Goal: Task Accomplishment & Management: Use online tool/utility

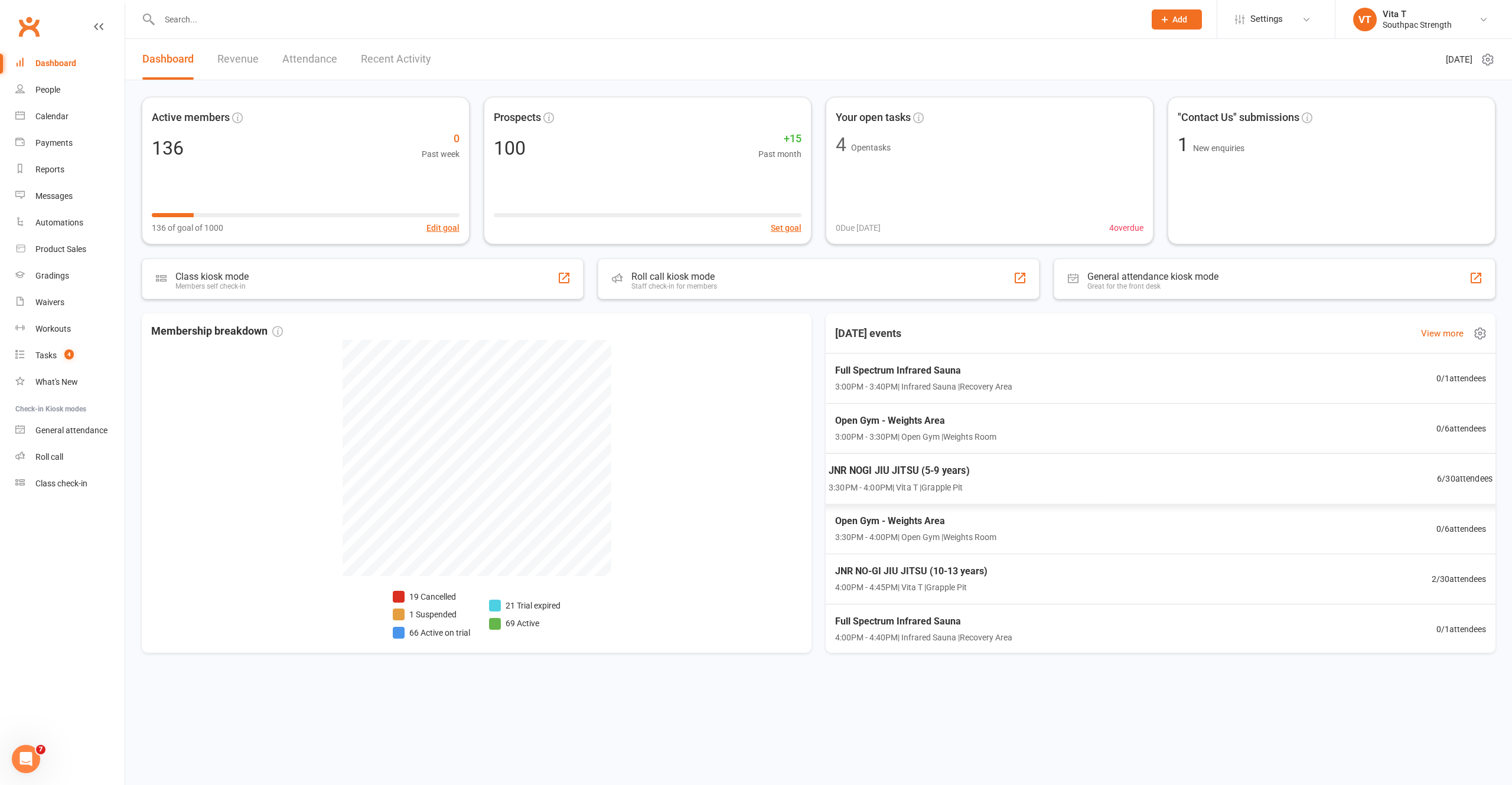
click at [1289, 468] on div "JNR NOGI JIU JITSU (5-9 years) 3:30PM - 4:00PM | Vita T | Grapple Pit 6 / 30 at…" at bounding box center [1161, 479] width 693 height 52
click at [1059, 473] on div "JNR NOGI JIU JITSU (5-9 years) 3:30PM - 4:00PM | Vita T | Grapple Pit 4 / 30 at…" at bounding box center [1161, 479] width 693 height 52
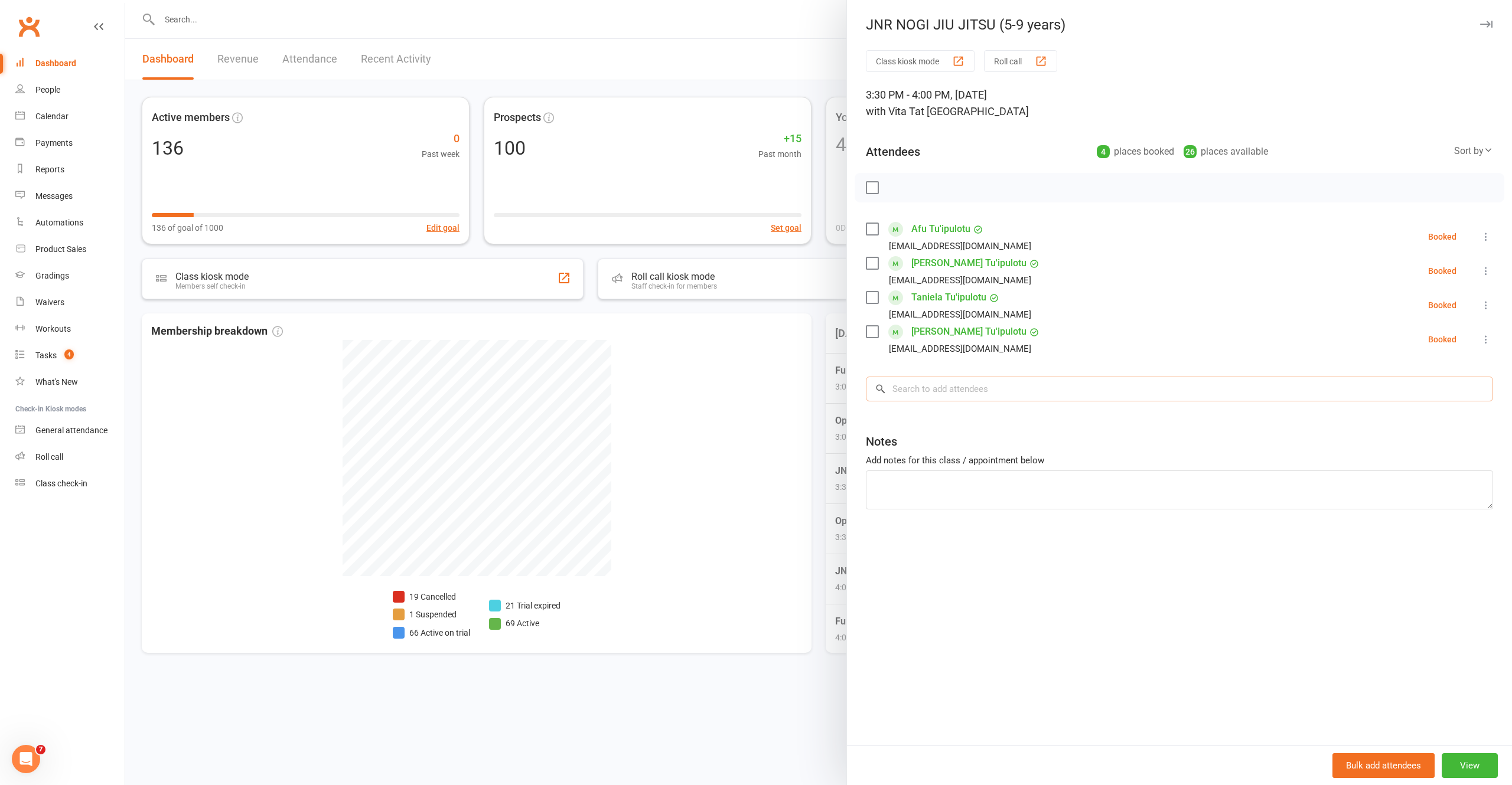
click at [955, 378] on input "search" at bounding box center [1179, 389] width 627 height 24
type input "Zieva"
click at [941, 411] on div "Zieva Toimata-Hemopo" at bounding box center [932, 414] width 88 height 17
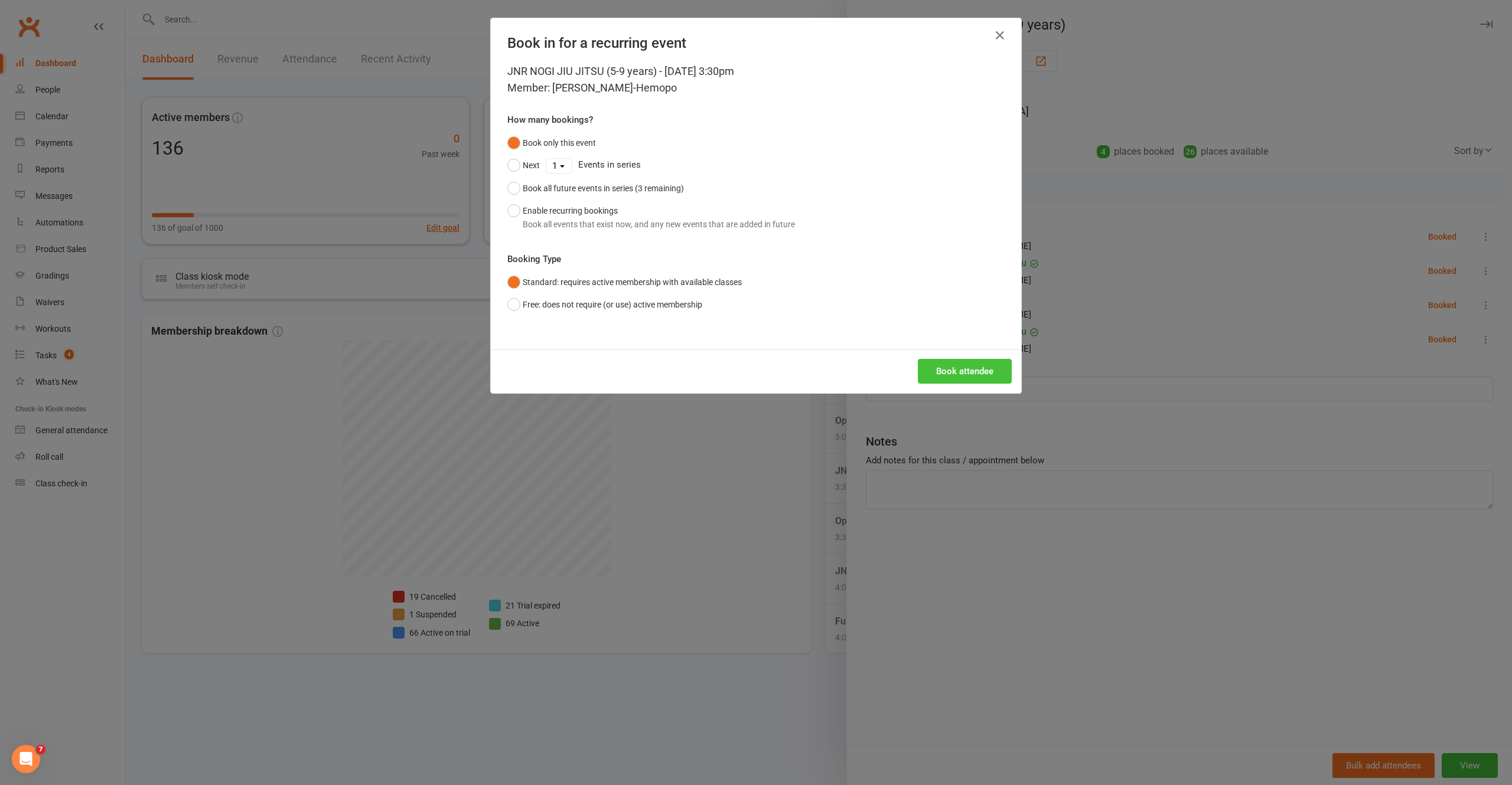
click at [957, 384] on button "Book attendee" at bounding box center [965, 371] width 94 height 24
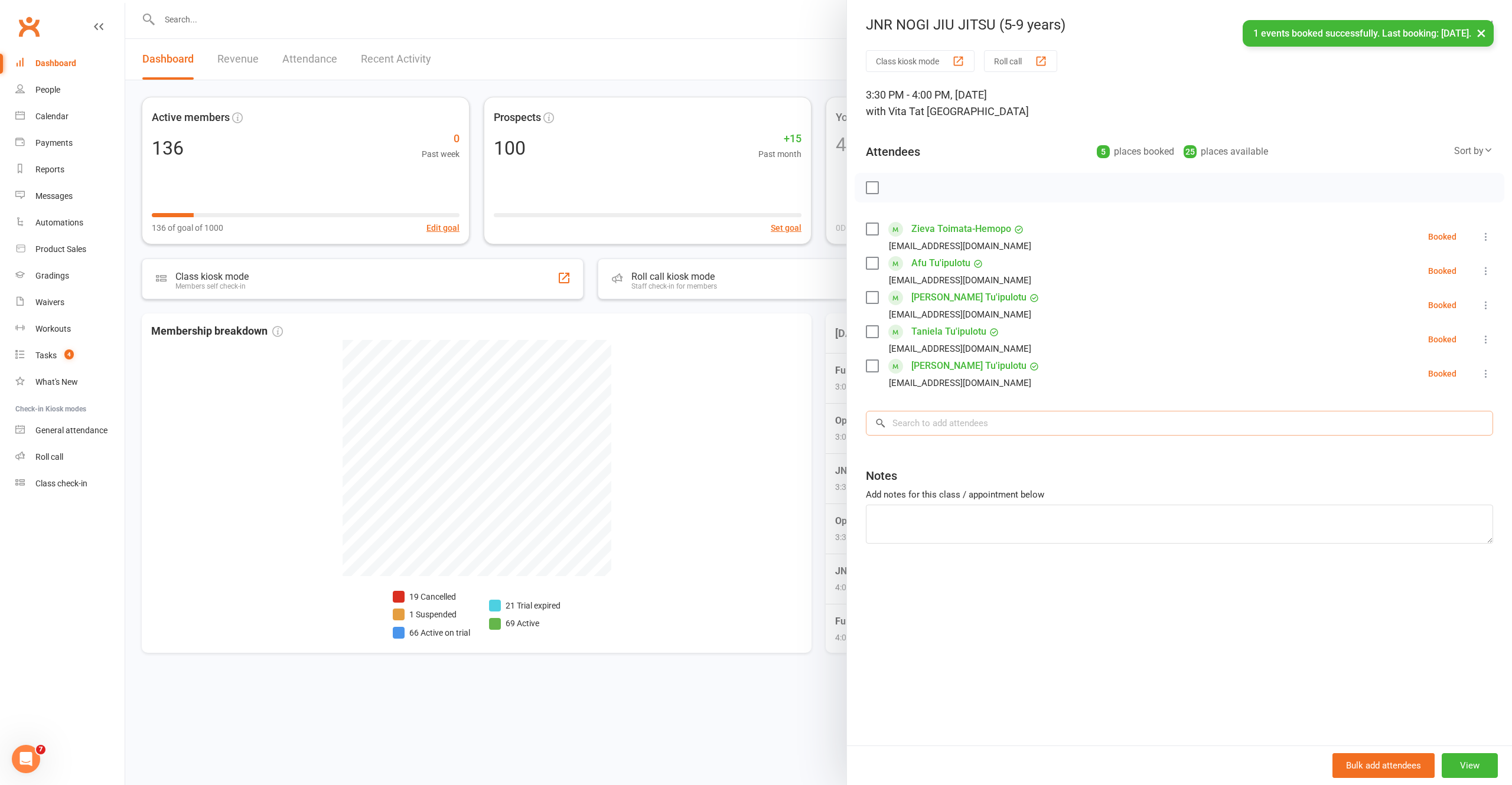
click at [972, 419] on input "search" at bounding box center [1179, 423] width 627 height 24
type input "Zylah"
click at [908, 458] on div "Zylah Hemopo s.hemopo88@hotmail.com" at bounding box center [1179, 449] width 626 height 24
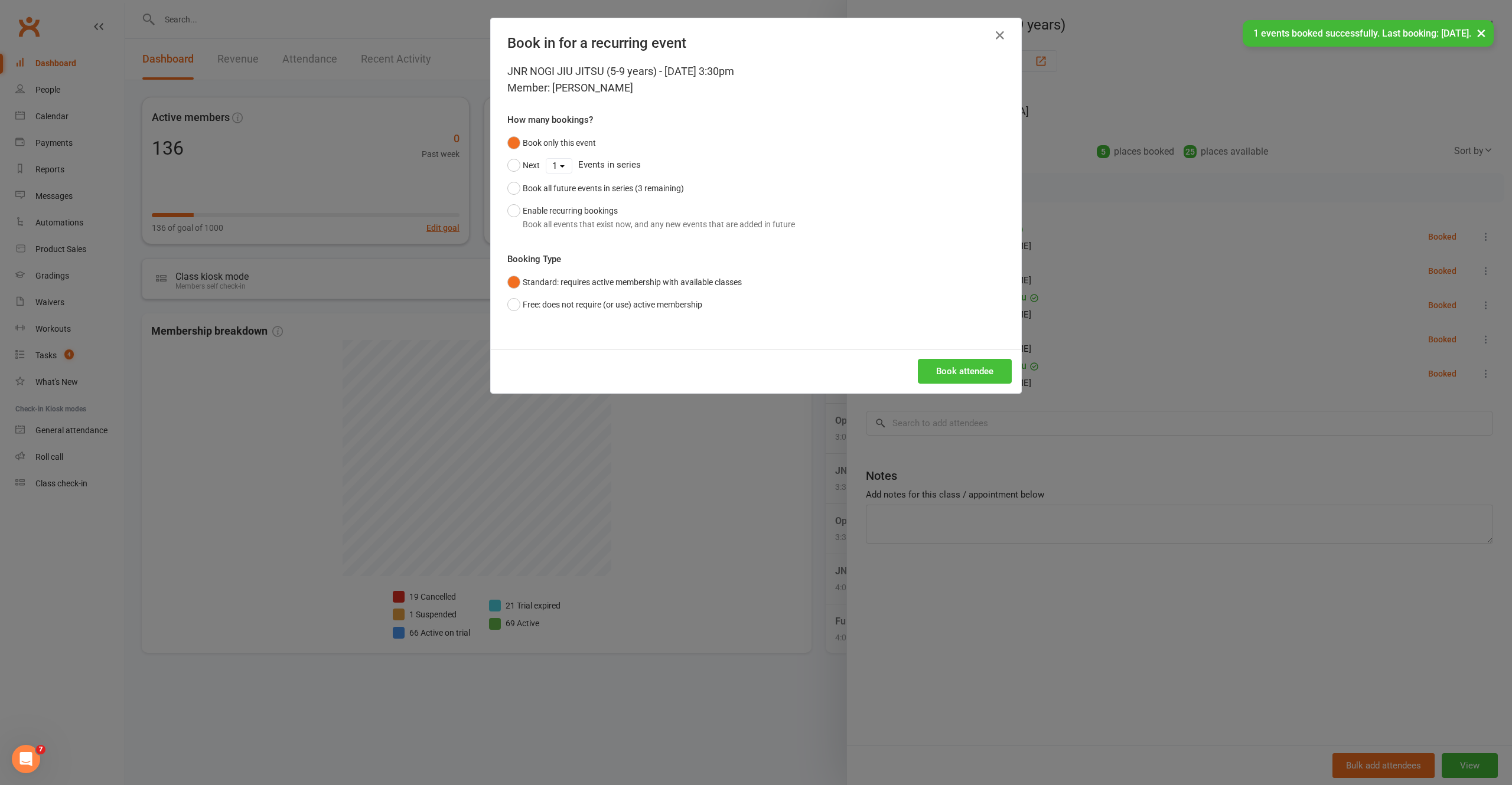
click at [937, 378] on button "Book attendee" at bounding box center [965, 371] width 94 height 24
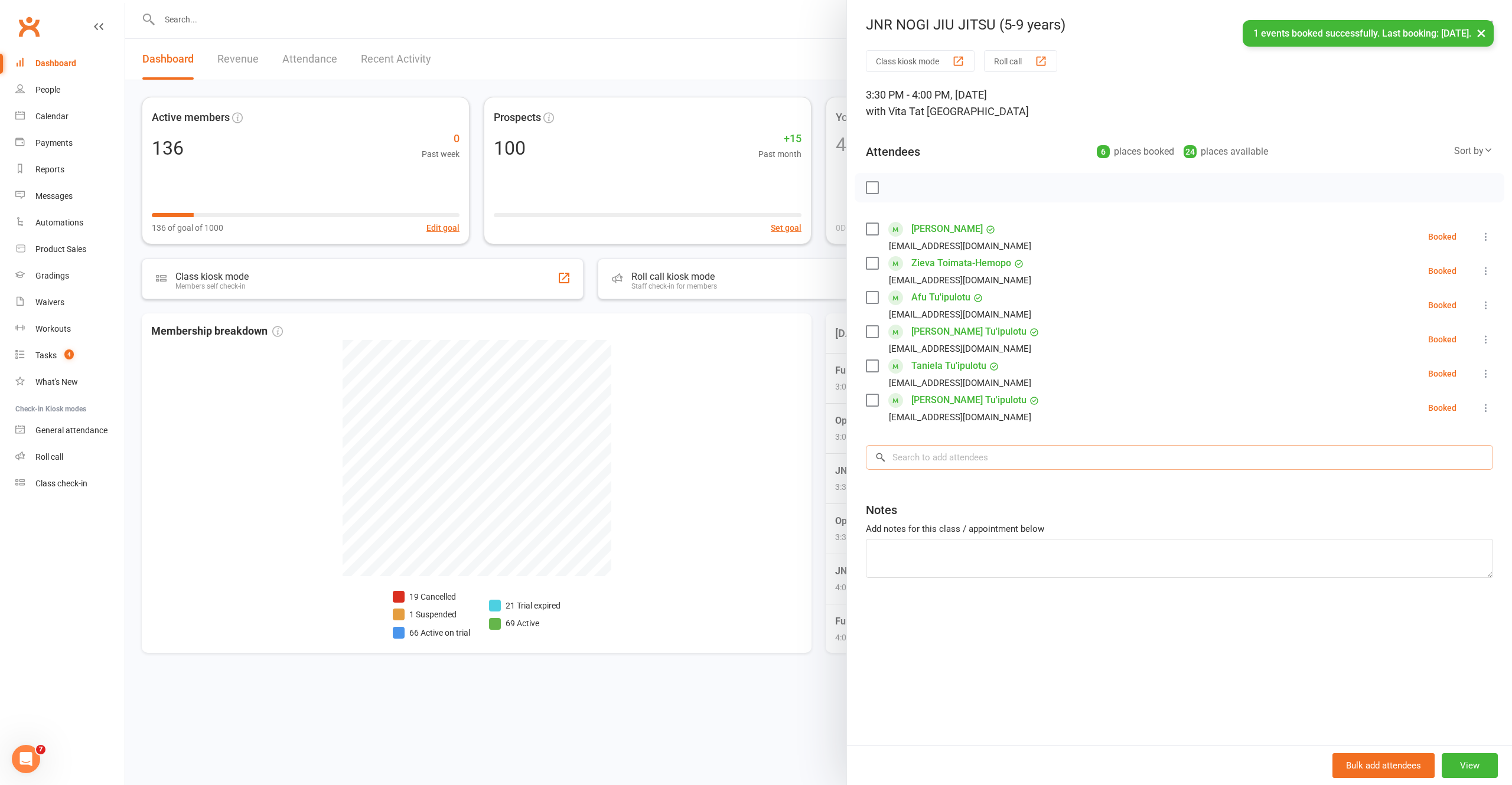
click at [986, 455] on input "search" at bounding box center [1179, 458] width 627 height 24
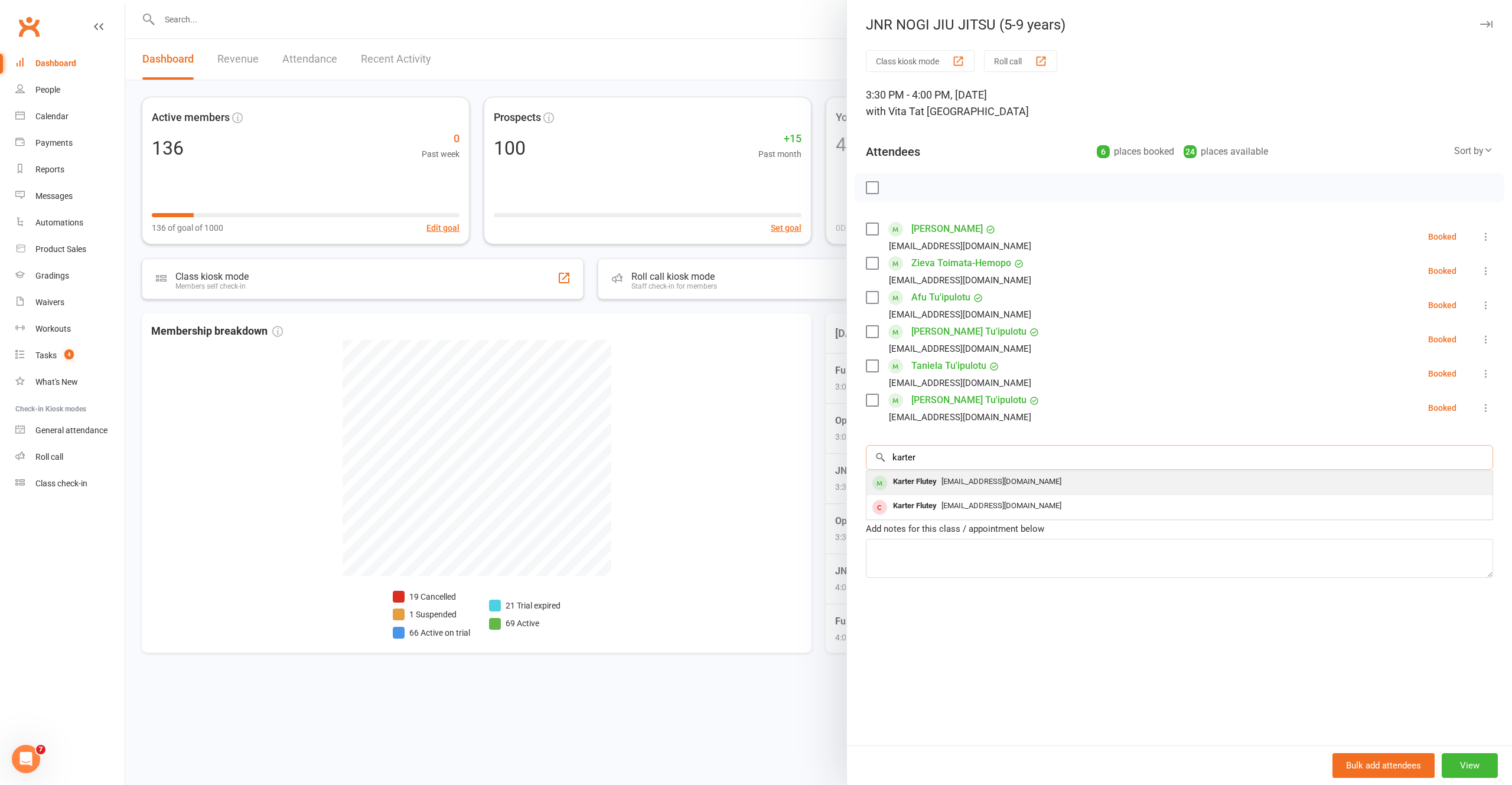
type input "karter"
click at [986, 490] on div "Class kiosk mode Roll call 3:30 PM - 4:00 PM, Monday, October, 13, 2025 with Vi…" at bounding box center [1179, 397] width 665 height 696
click at [983, 473] on div "Class kiosk mode Roll call 3:30 PM - 4:00 PM, Monday, October, 13, 2025 with Vi…" at bounding box center [1179, 397] width 665 height 696
click at [992, 460] on input "search" at bounding box center [1179, 458] width 627 height 24
type input "kater"
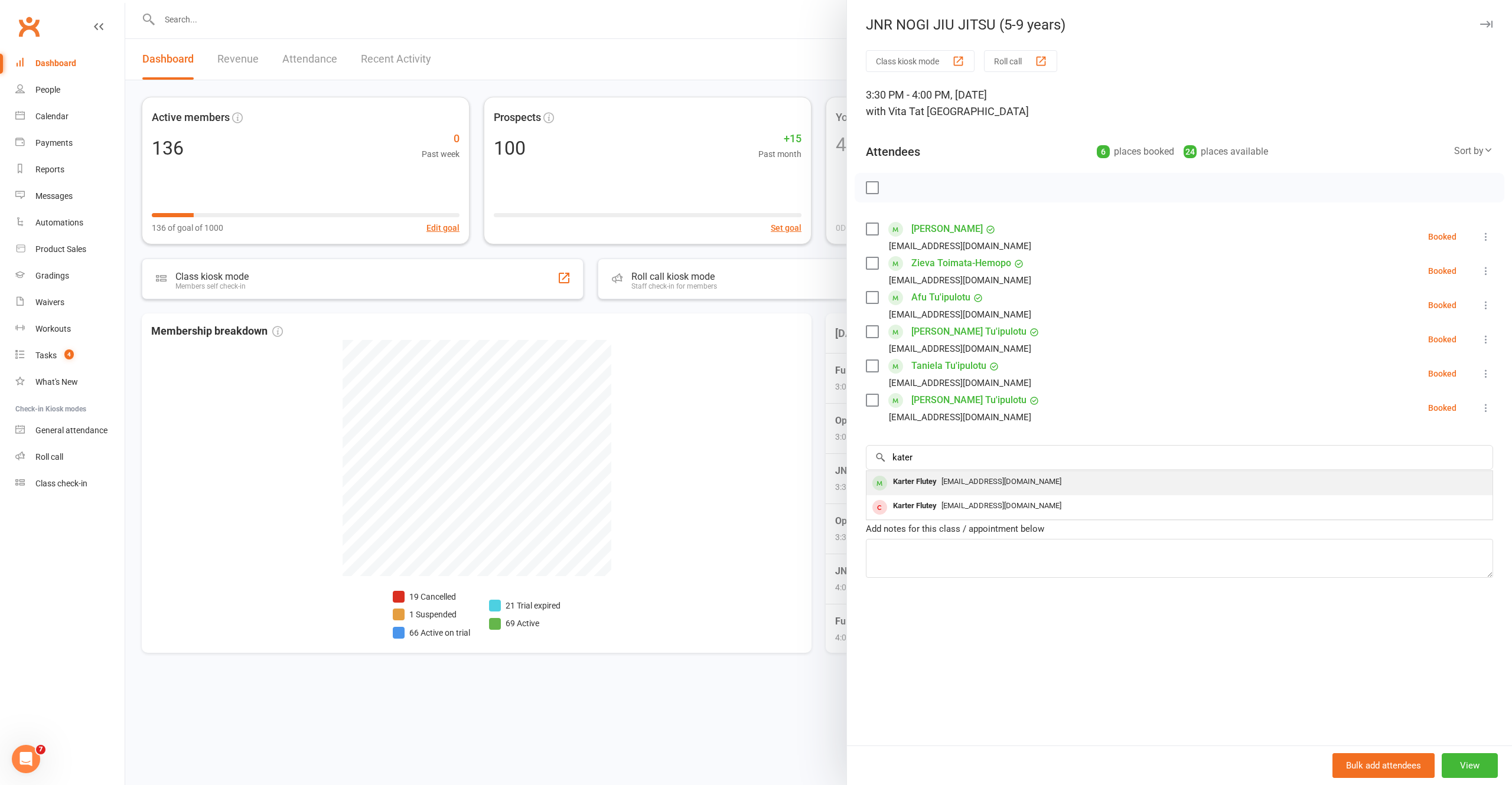
click at [977, 479] on span "marcytuai@gmail.com" at bounding box center [1001, 481] width 120 height 9
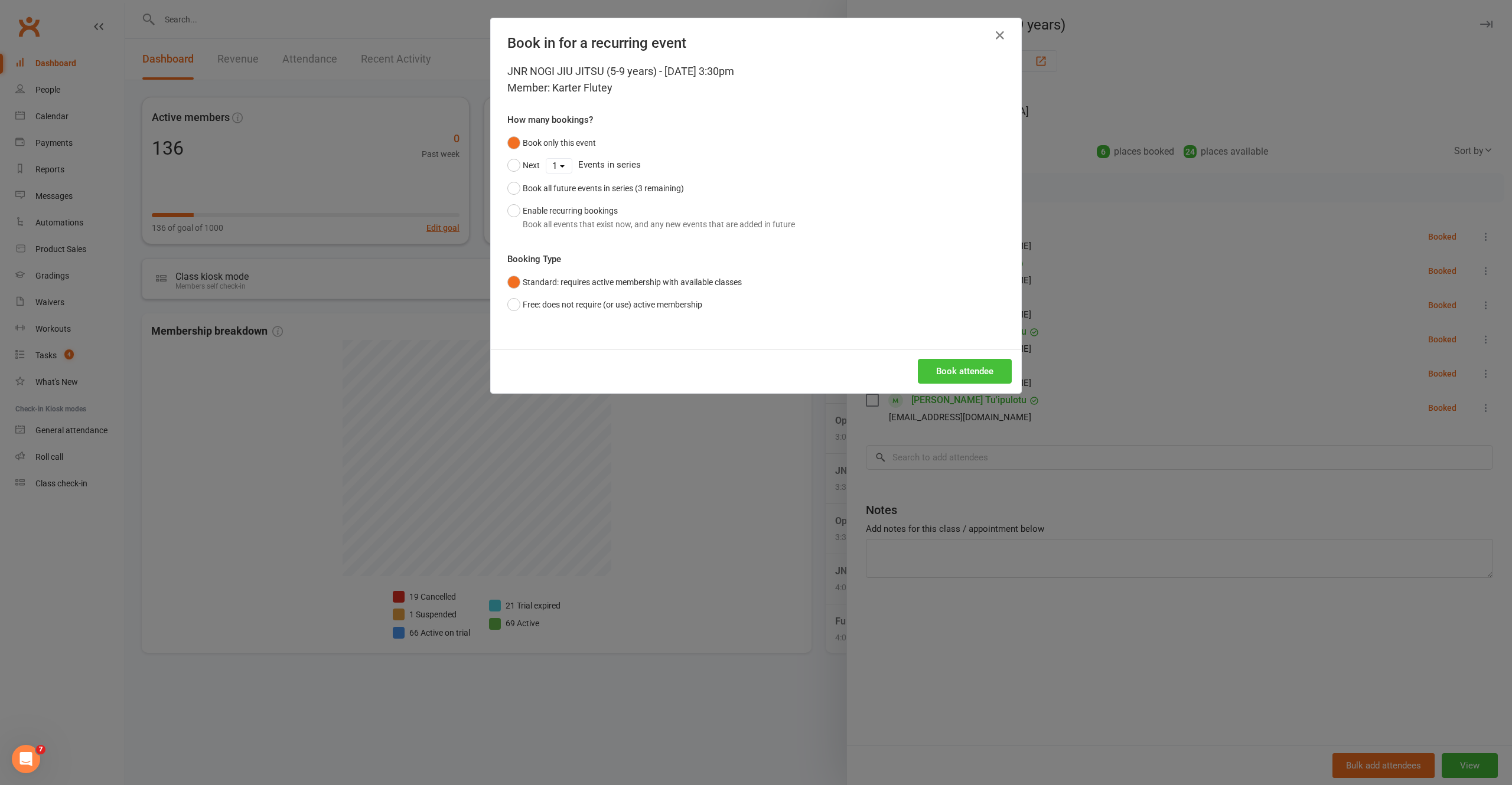
click at [962, 368] on button "Book attendee" at bounding box center [965, 371] width 94 height 24
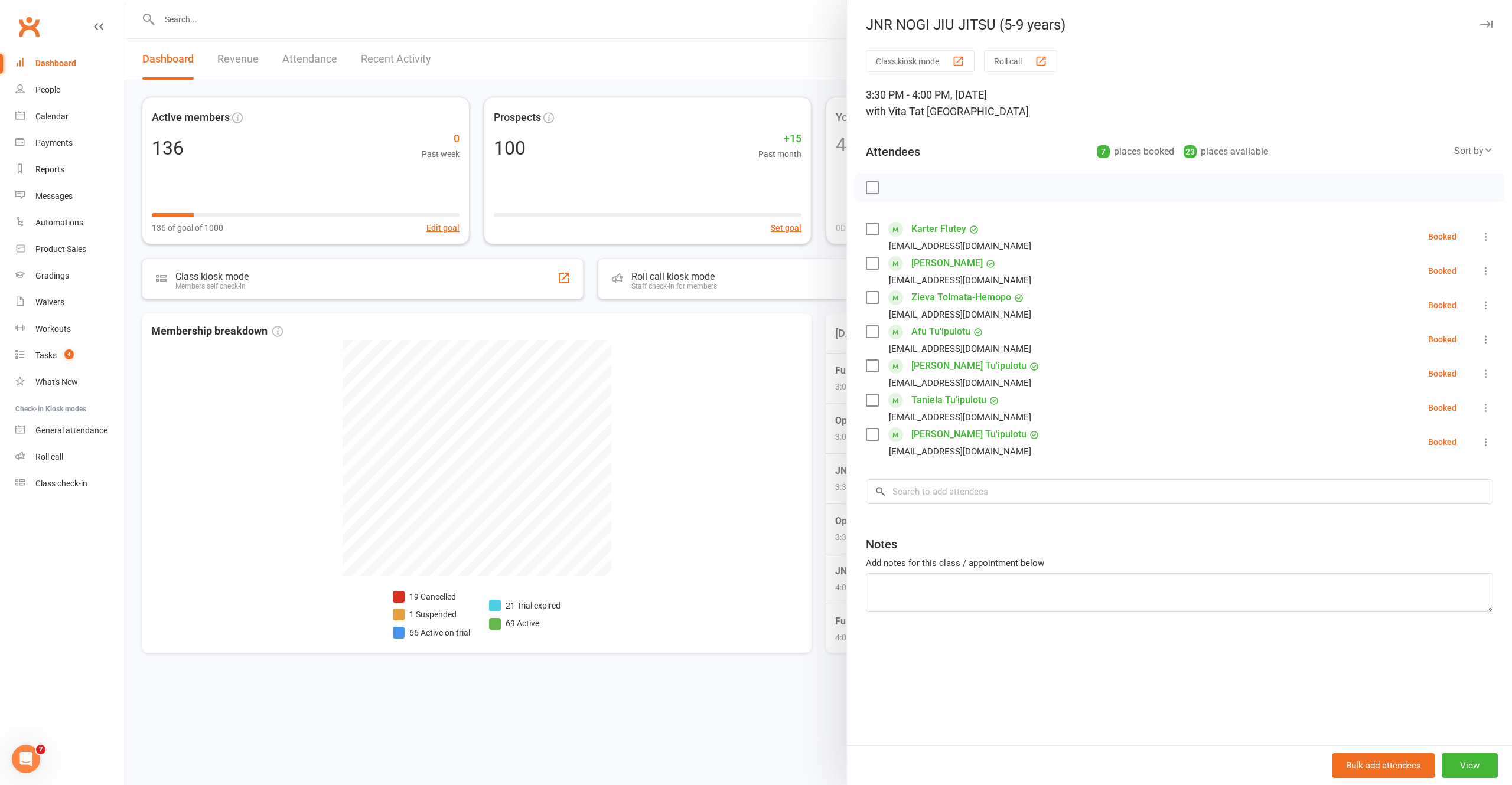
click at [723, 655] on div at bounding box center [818, 392] width 1387 height 785
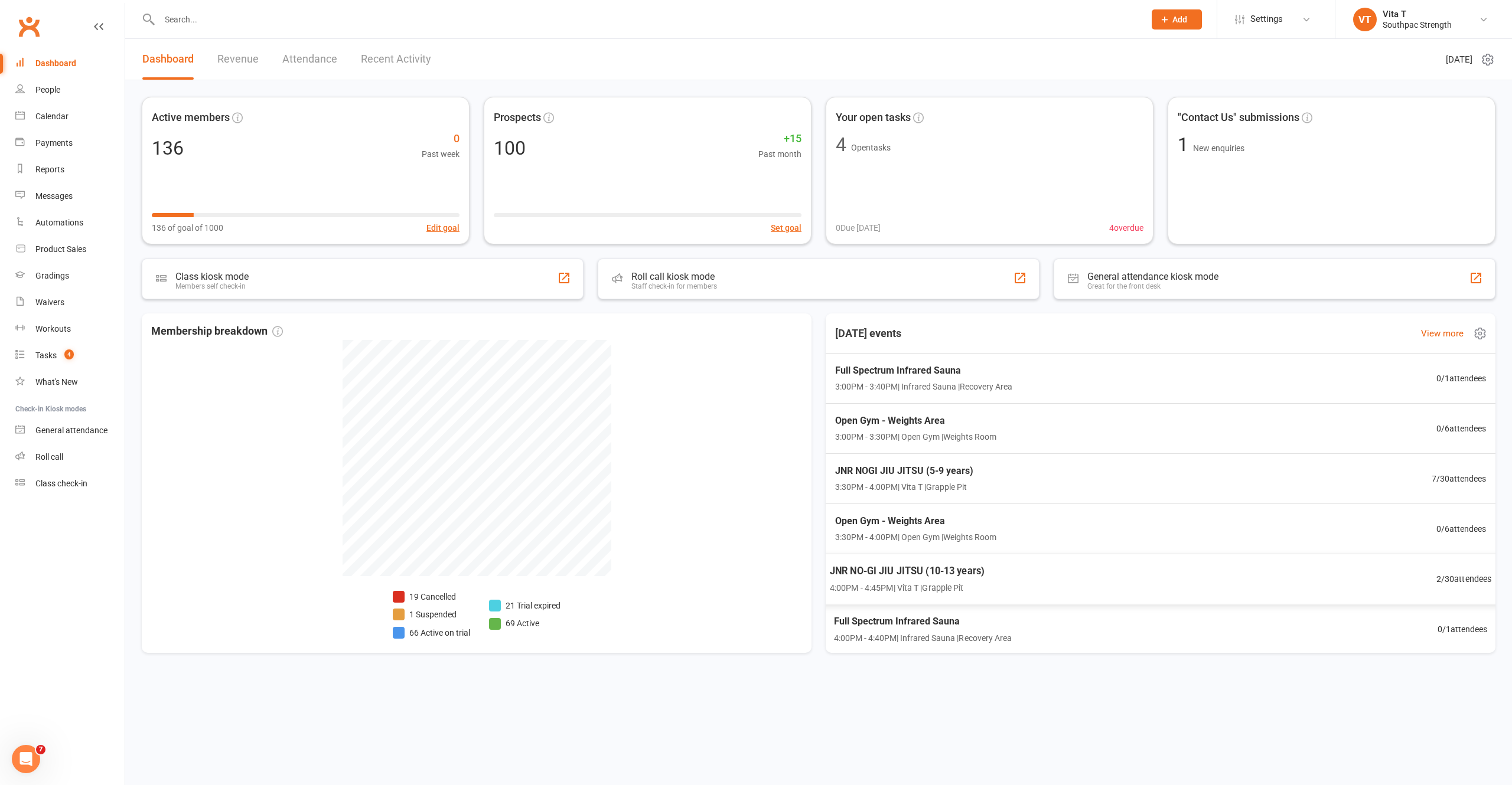
click at [1209, 579] on div "JNR NO-GI JIU JITSU (10-13 years) 4:00PM - 4:45PM | Vita T | Grapple Pit 2 / 30…" at bounding box center [1160, 579] width 691 height 51
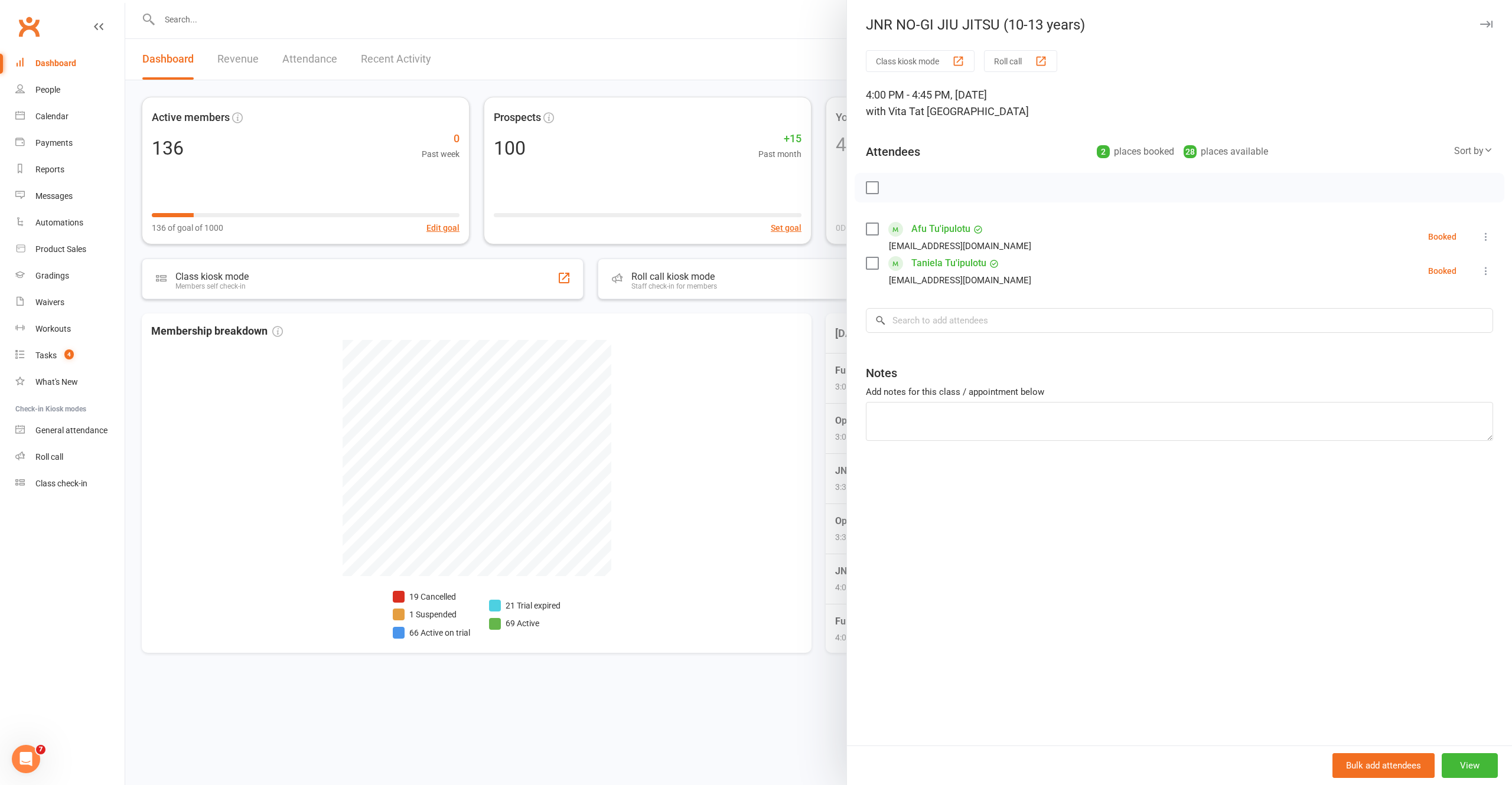
click at [403, 66] on div at bounding box center [818, 392] width 1387 height 785
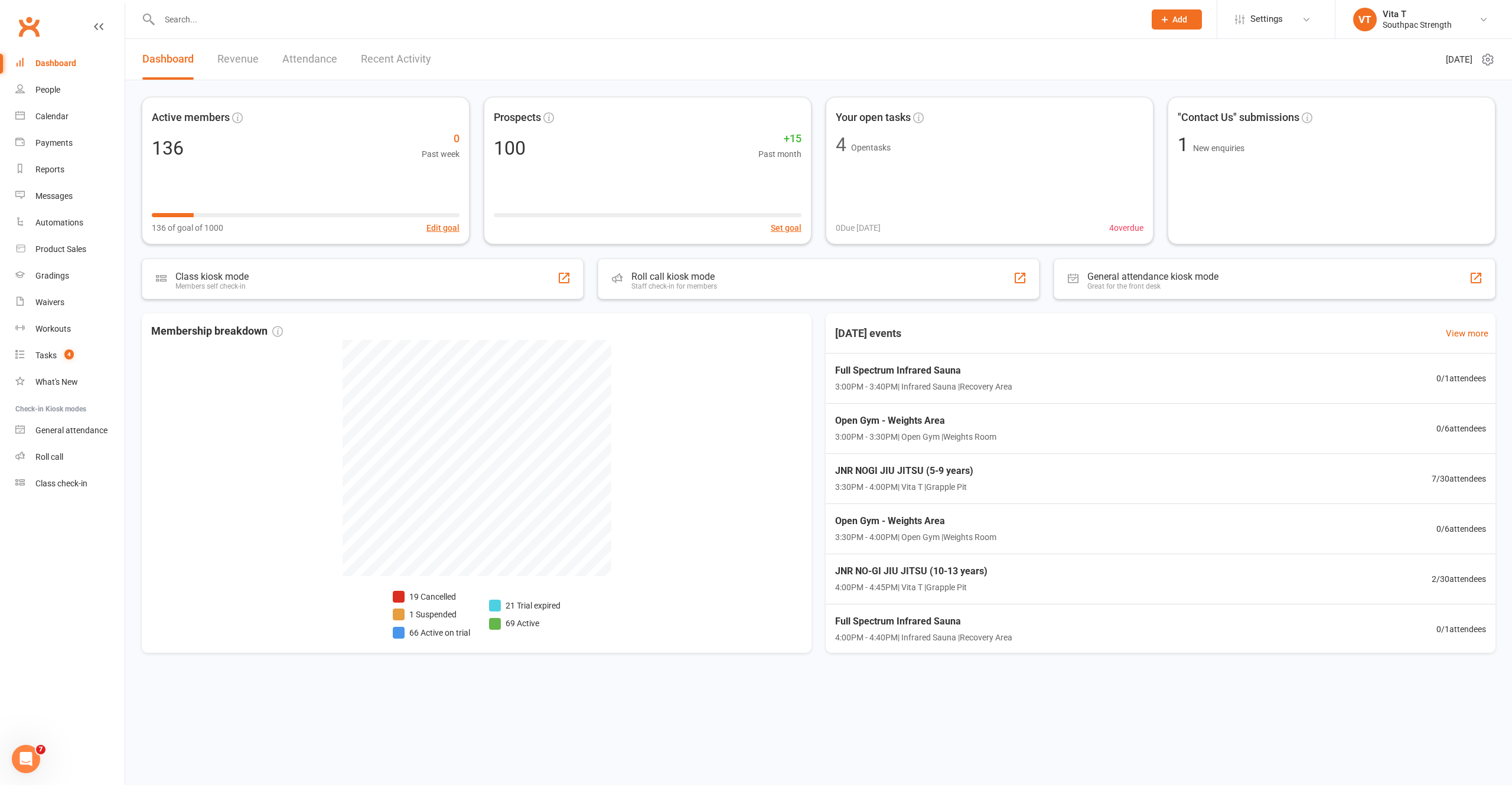
drag, startPoint x: 395, startPoint y: 58, endPoint x: 390, endPoint y: 61, distance: 5.8
click at [390, 61] on link "Recent Activity" at bounding box center [396, 59] width 70 height 41
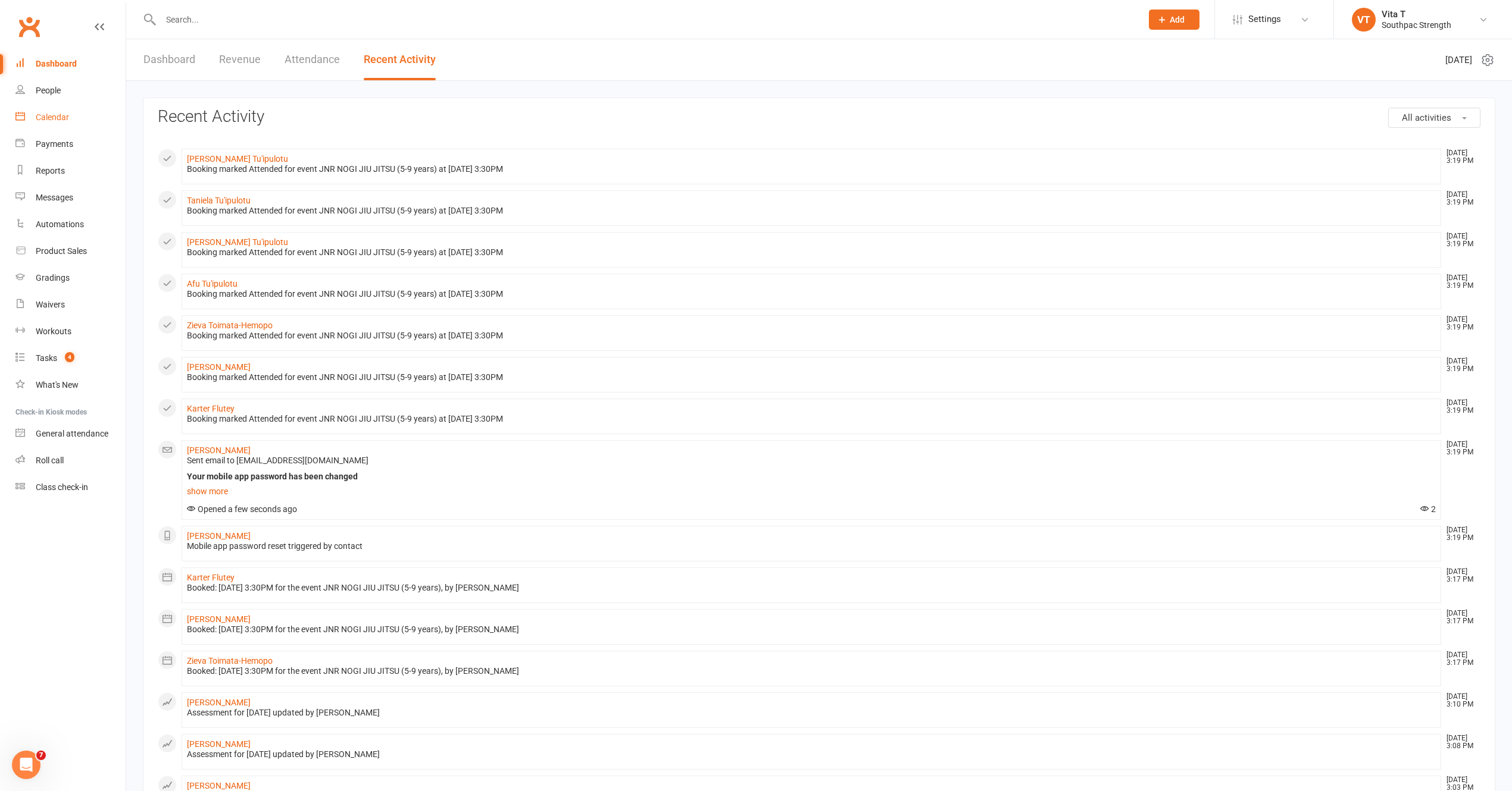
click at [61, 118] on div "Calendar" at bounding box center [53, 117] width 33 height 10
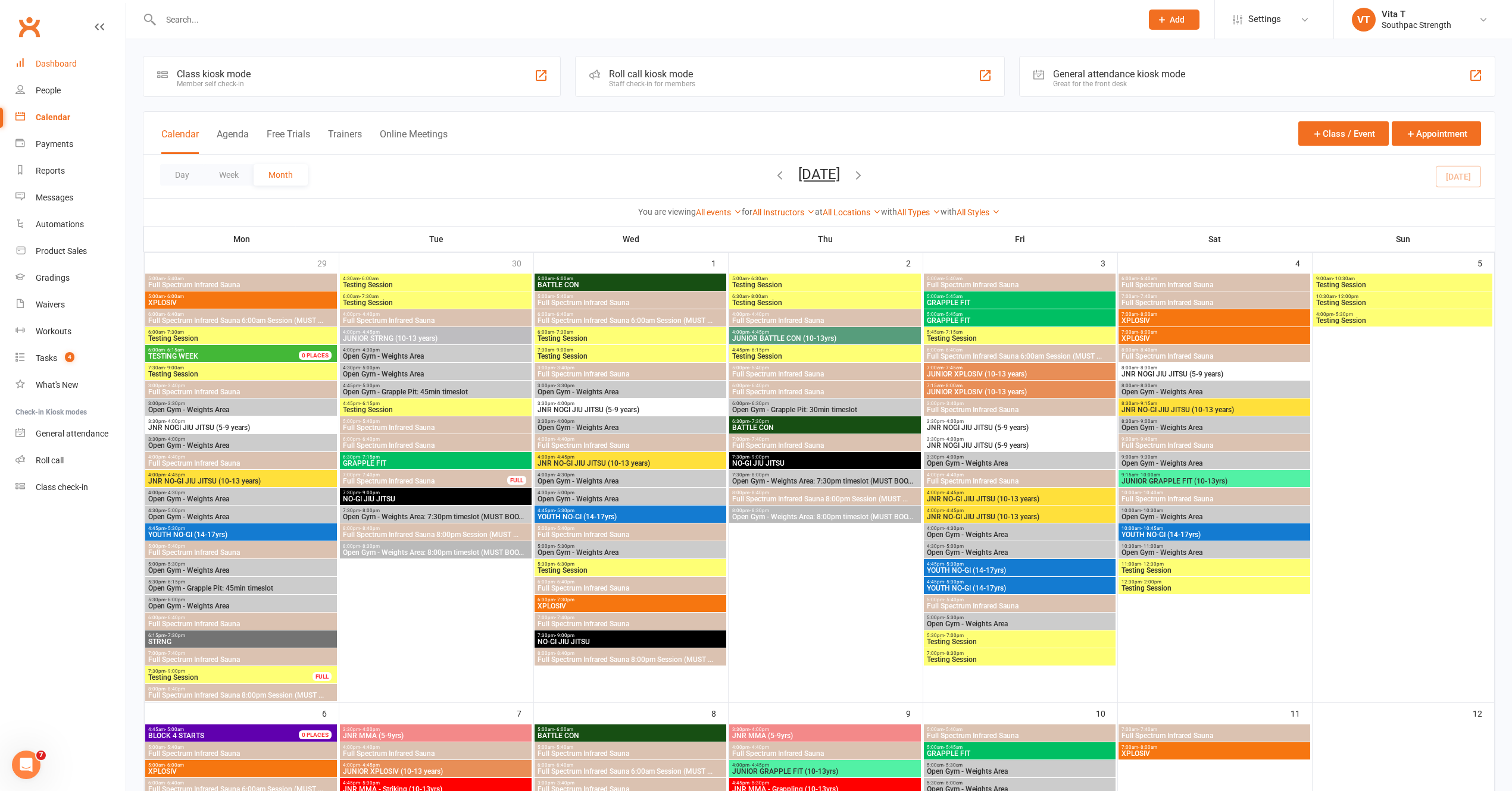
click at [64, 61] on div "Dashboard" at bounding box center [56, 63] width 41 height 10
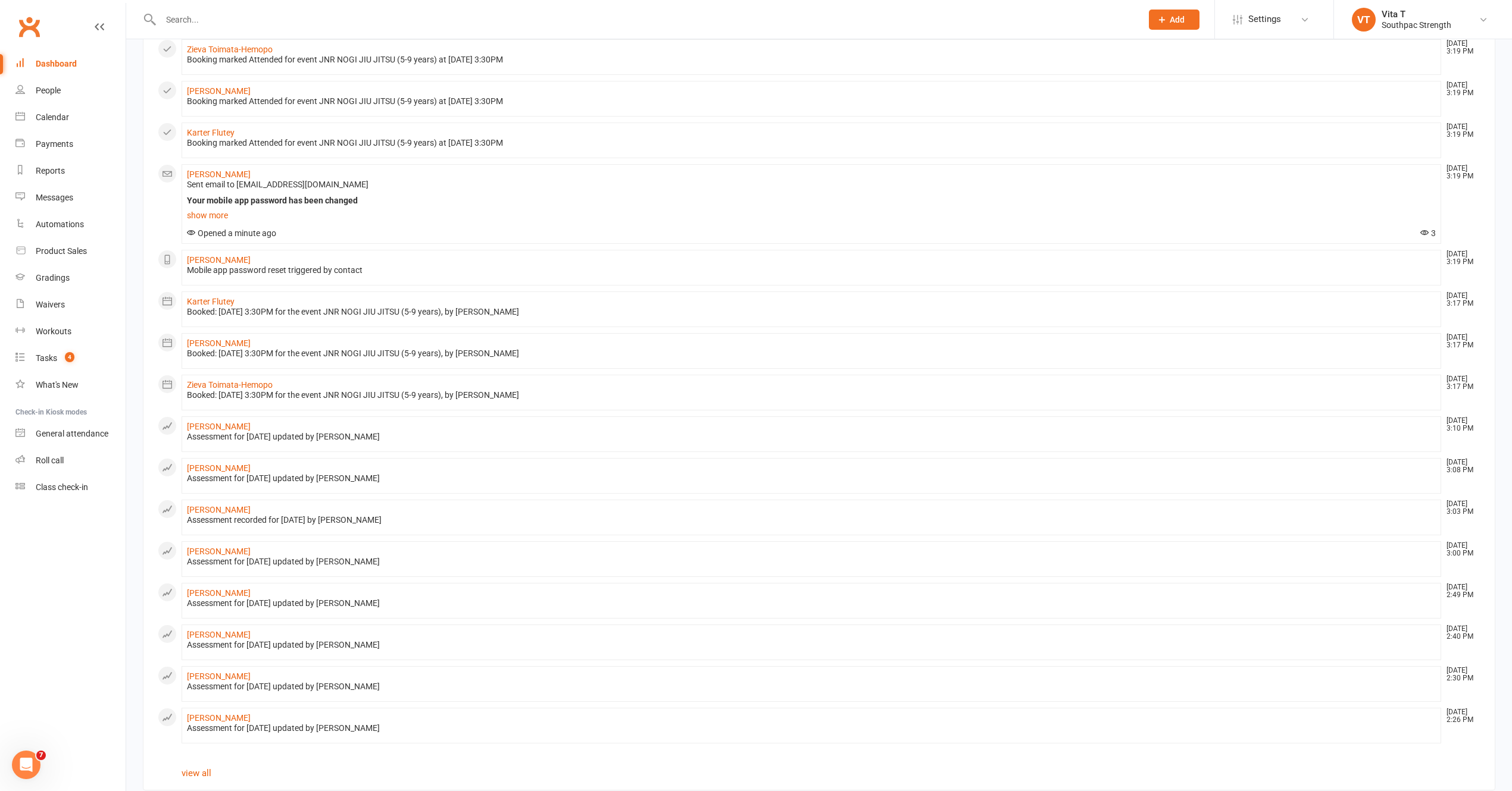
scroll to position [301, 0]
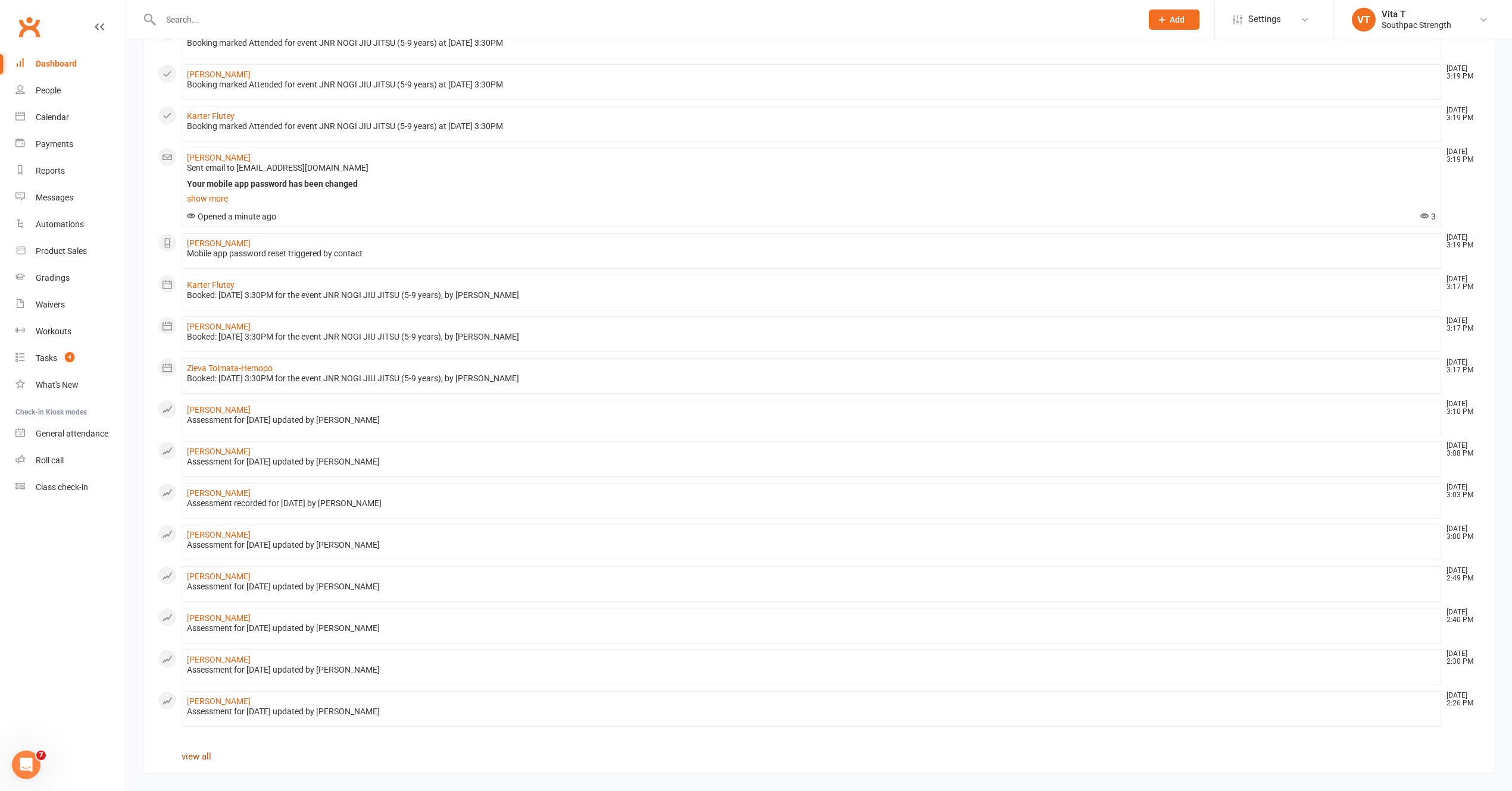
click at [203, 753] on link "view all" at bounding box center [196, 757] width 30 height 11
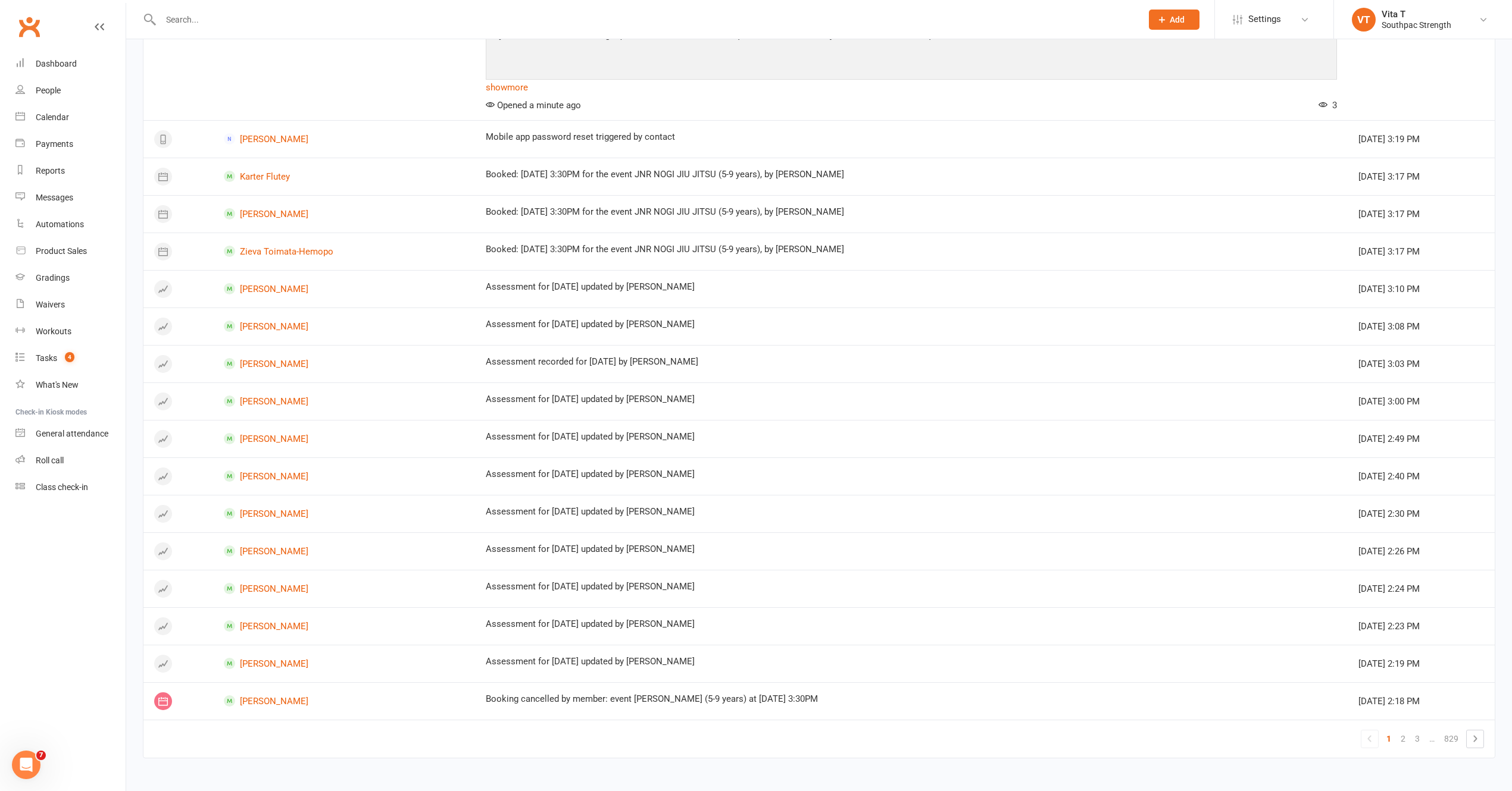
scroll to position [573, 0]
click at [1398, 736] on link "2" at bounding box center [1403, 737] width 14 height 17
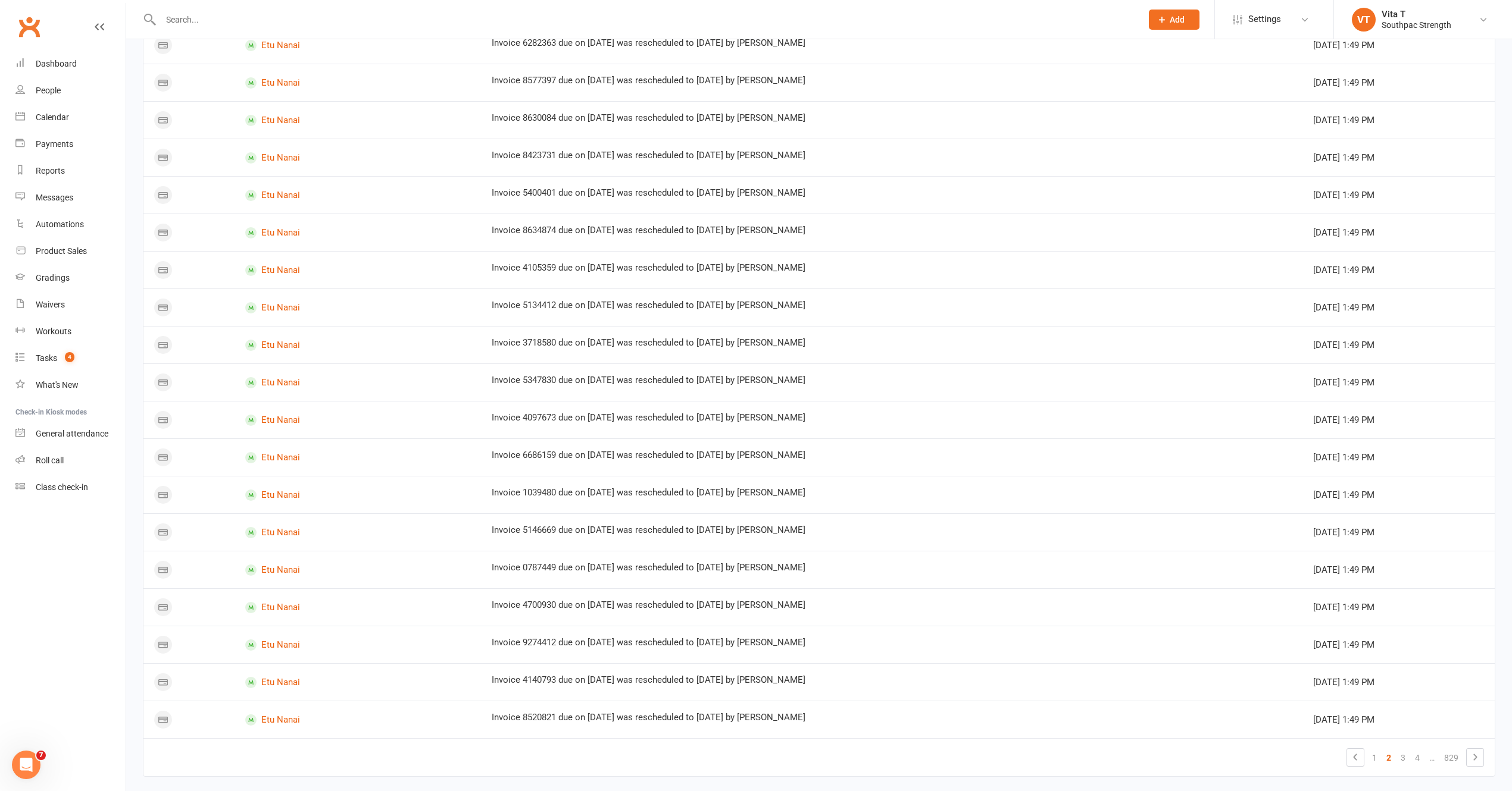
scroll to position [369, 0]
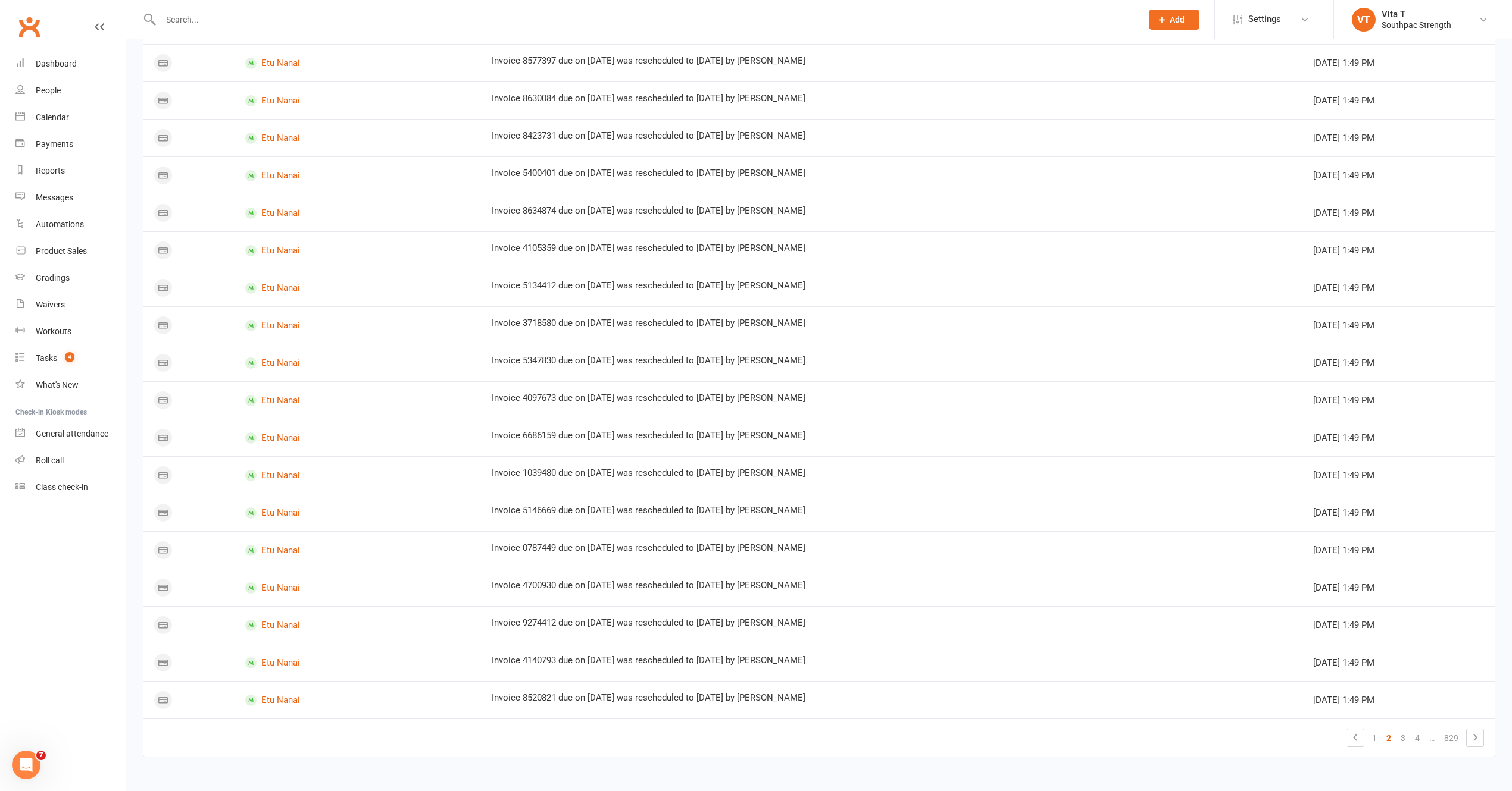
click at [596, 758] on div "Contact Activity Time Jordan Sami Booking cancelled by member: event JNR NOGI J…" at bounding box center [818, 262] width 1352 height 1023
click at [75, 71] on link "Dashboard" at bounding box center [70, 63] width 110 height 26
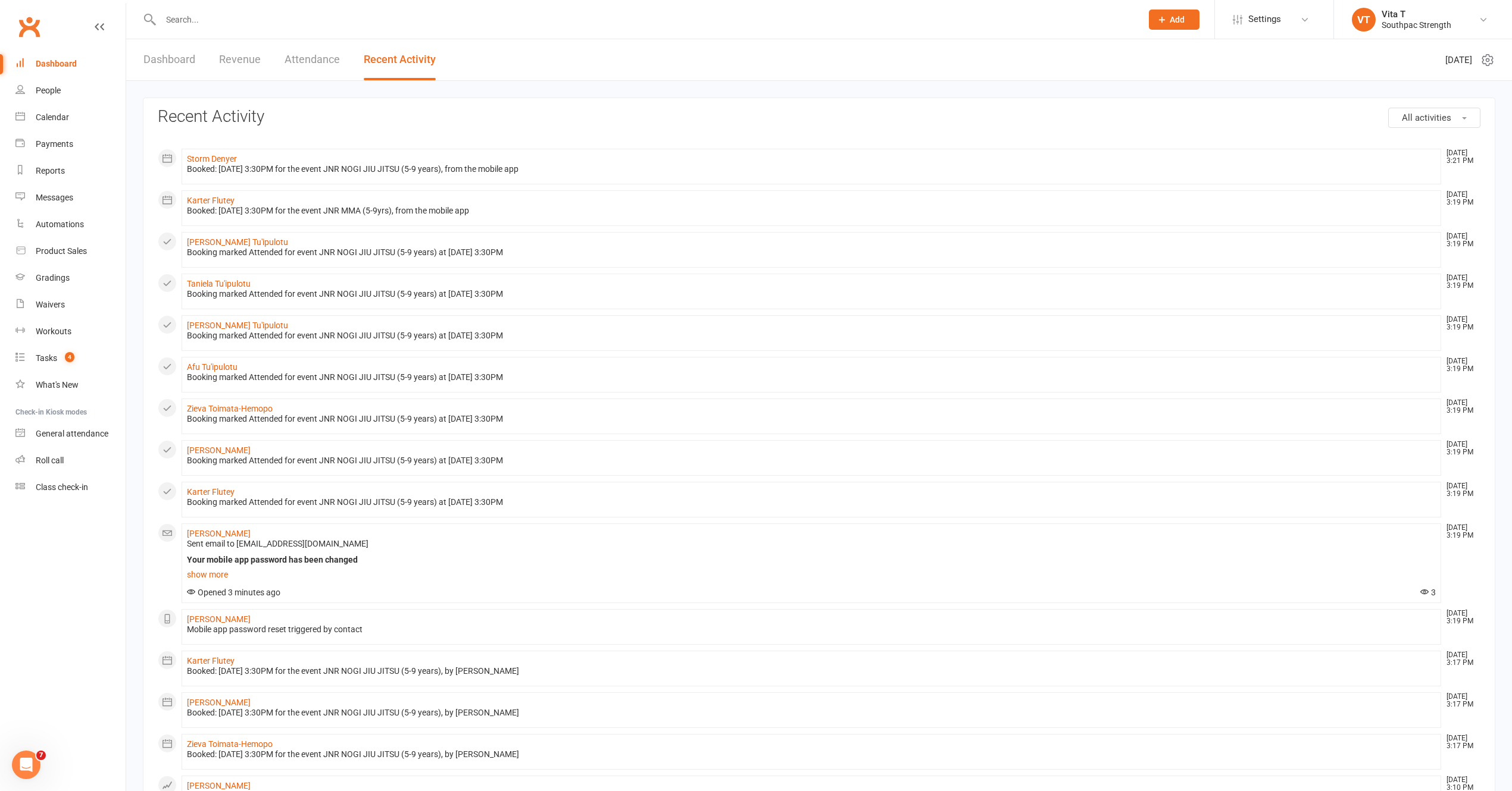
click at [236, 15] on input "text" at bounding box center [645, 19] width 976 height 17
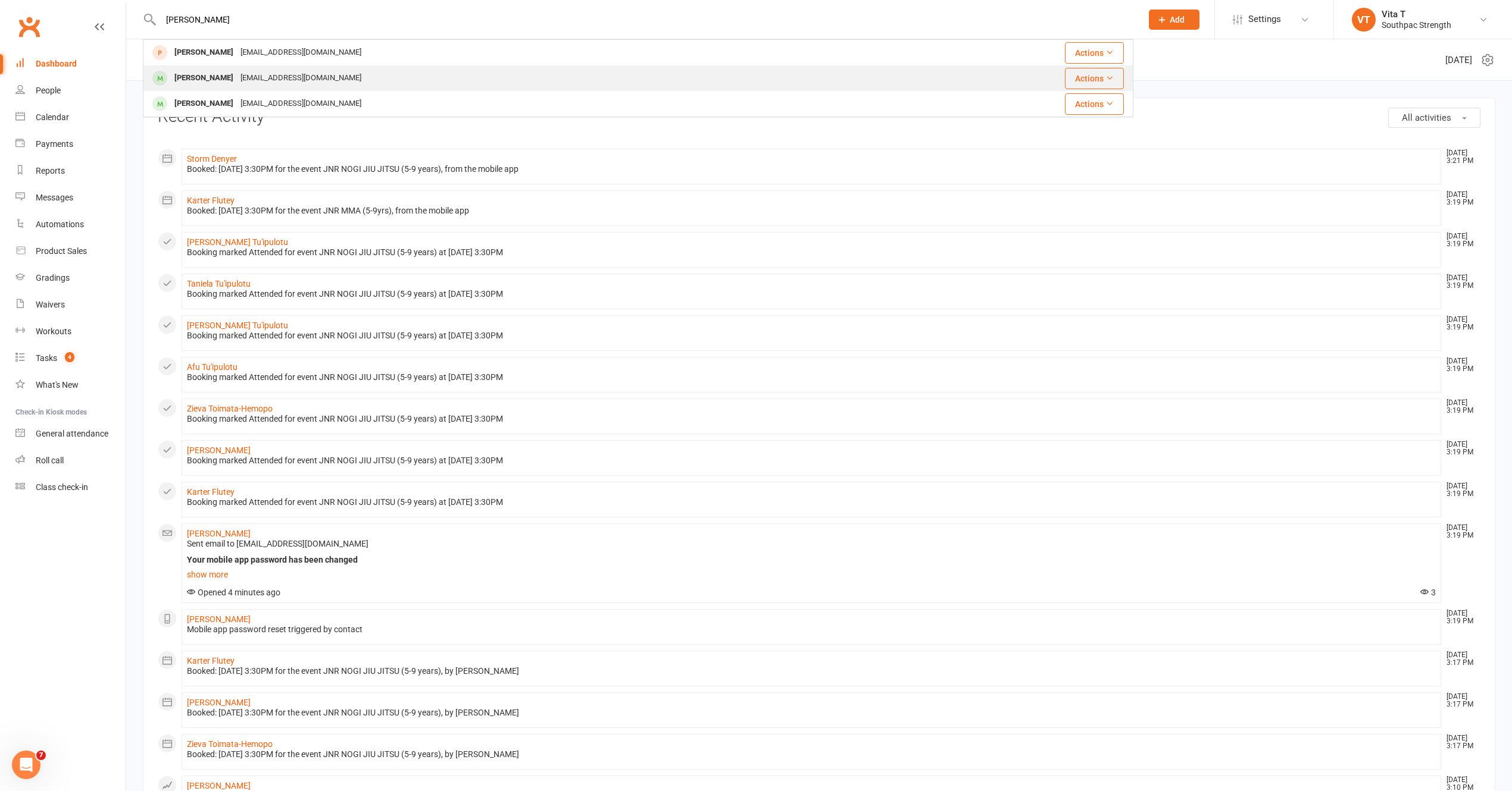
type input "nora"
click at [216, 77] on div "Nora Fa’auma-Nanai" at bounding box center [203, 78] width 66 height 18
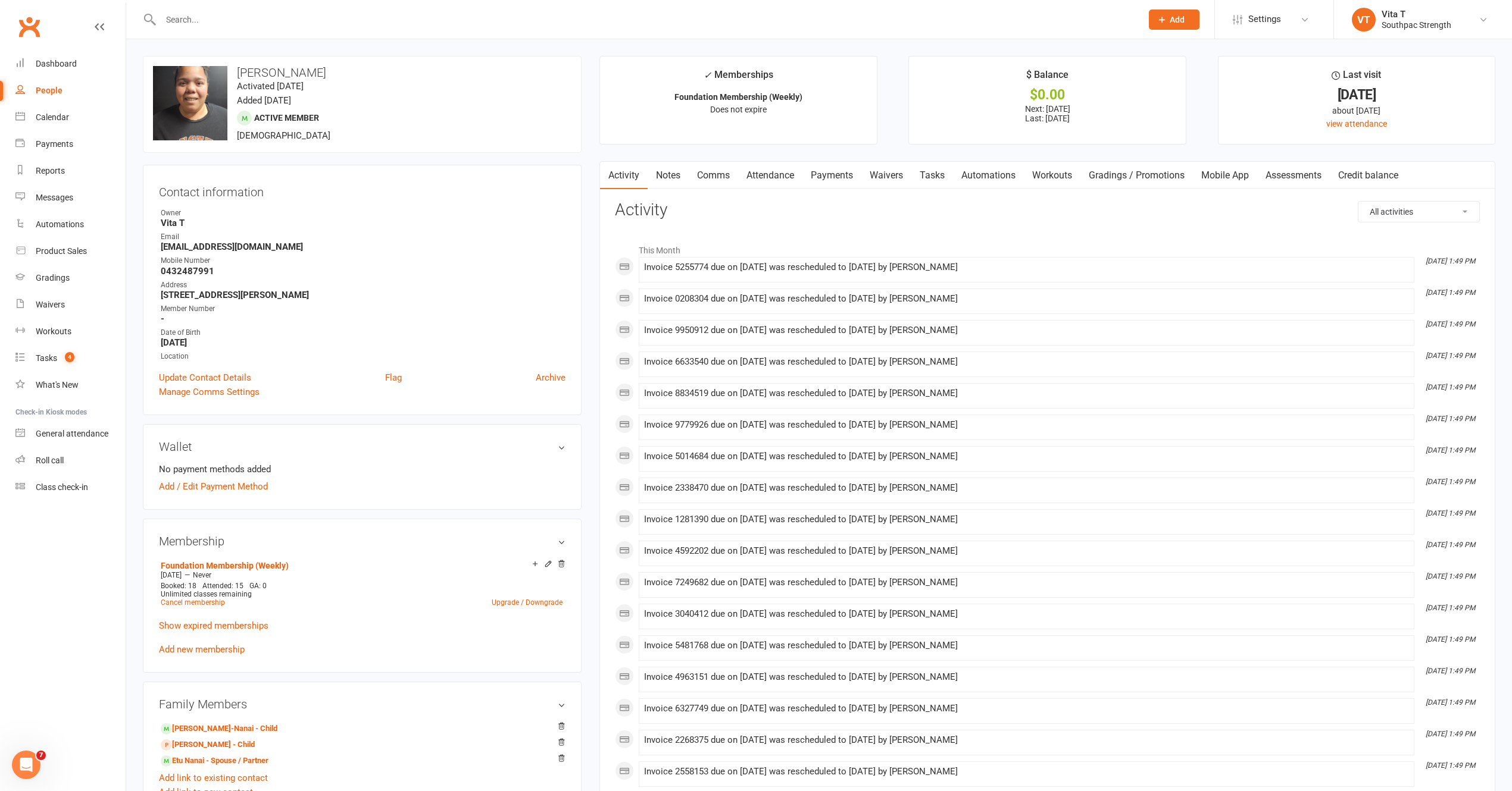
click at [837, 173] on link "Payments" at bounding box center [832, 175] width 59 height 27
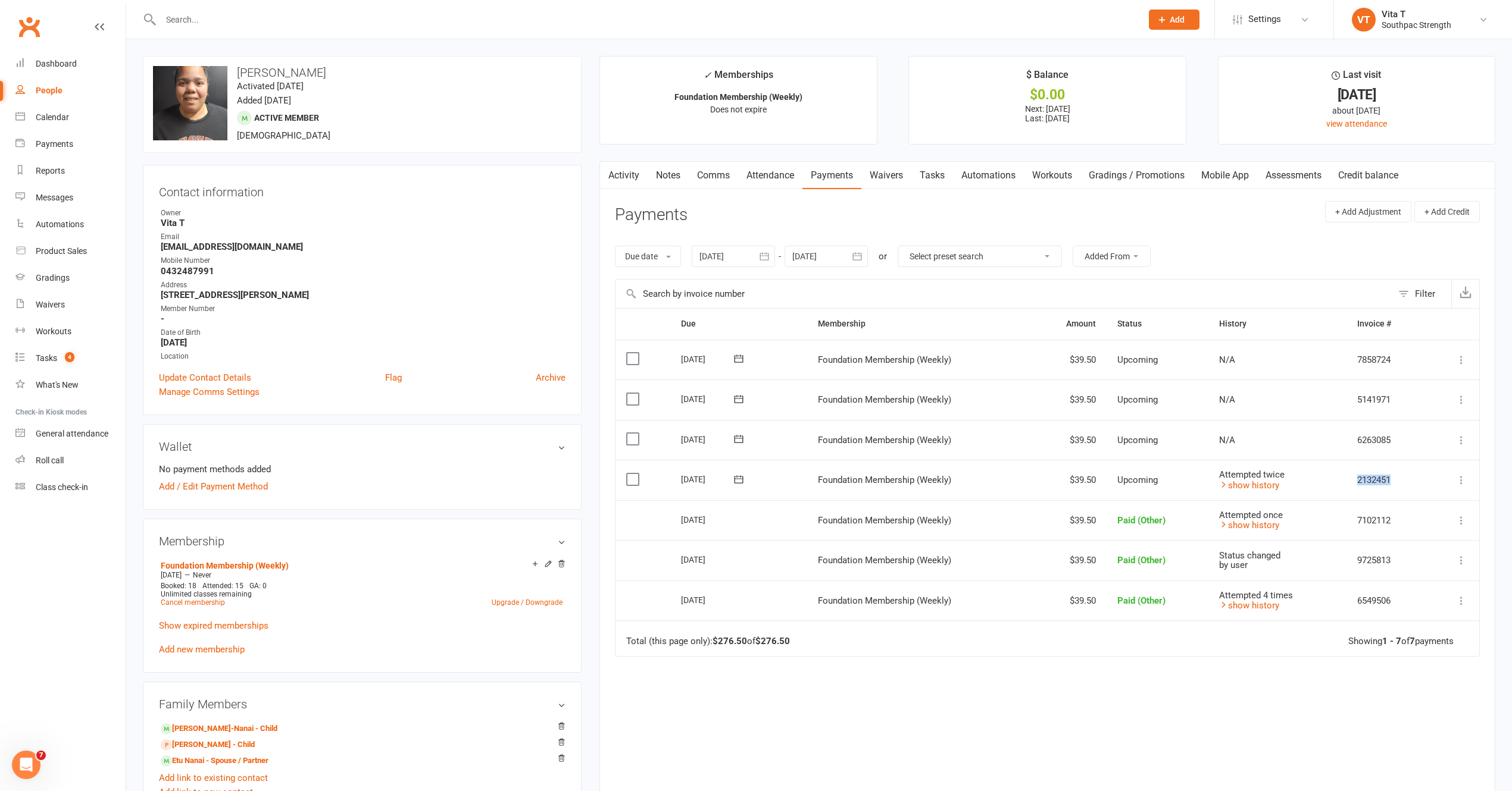
drag, startPoint x: 1398, startPoint y: 481, endPoint x: 1347, endPoint y: 484, distance: 51.1
click at [1347, 484] on td "2132451" at bounding box center [1386, 480] width 80 height 40
copy td "2132451"
click at [234, 764] on link "Etu Nanai - Spouse / Partner" at bounding box center [215, 761] width 107 height 12
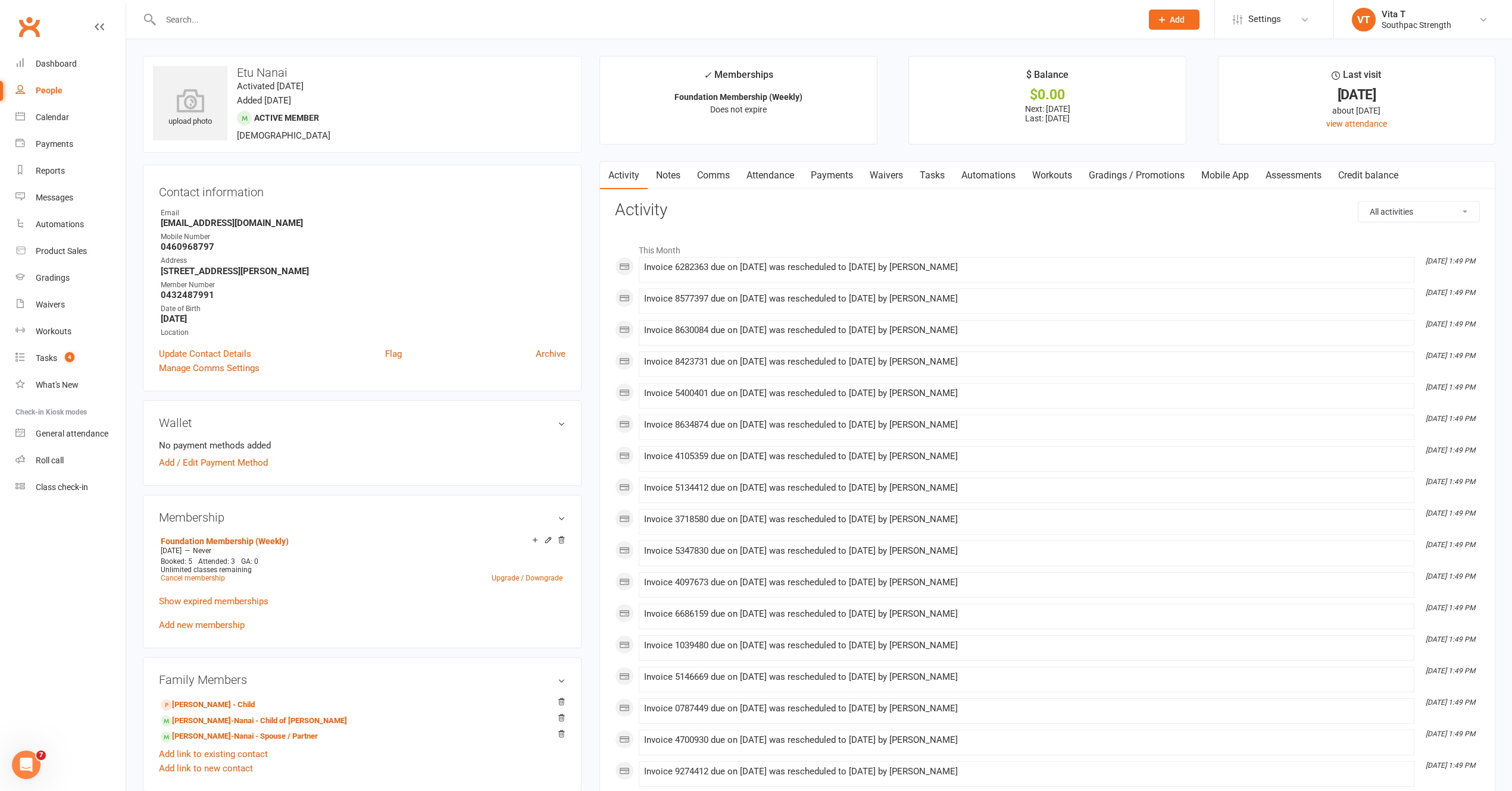
click at [837, 178] on link "Payments" at bounding box center [832, 175] width 59 height 27
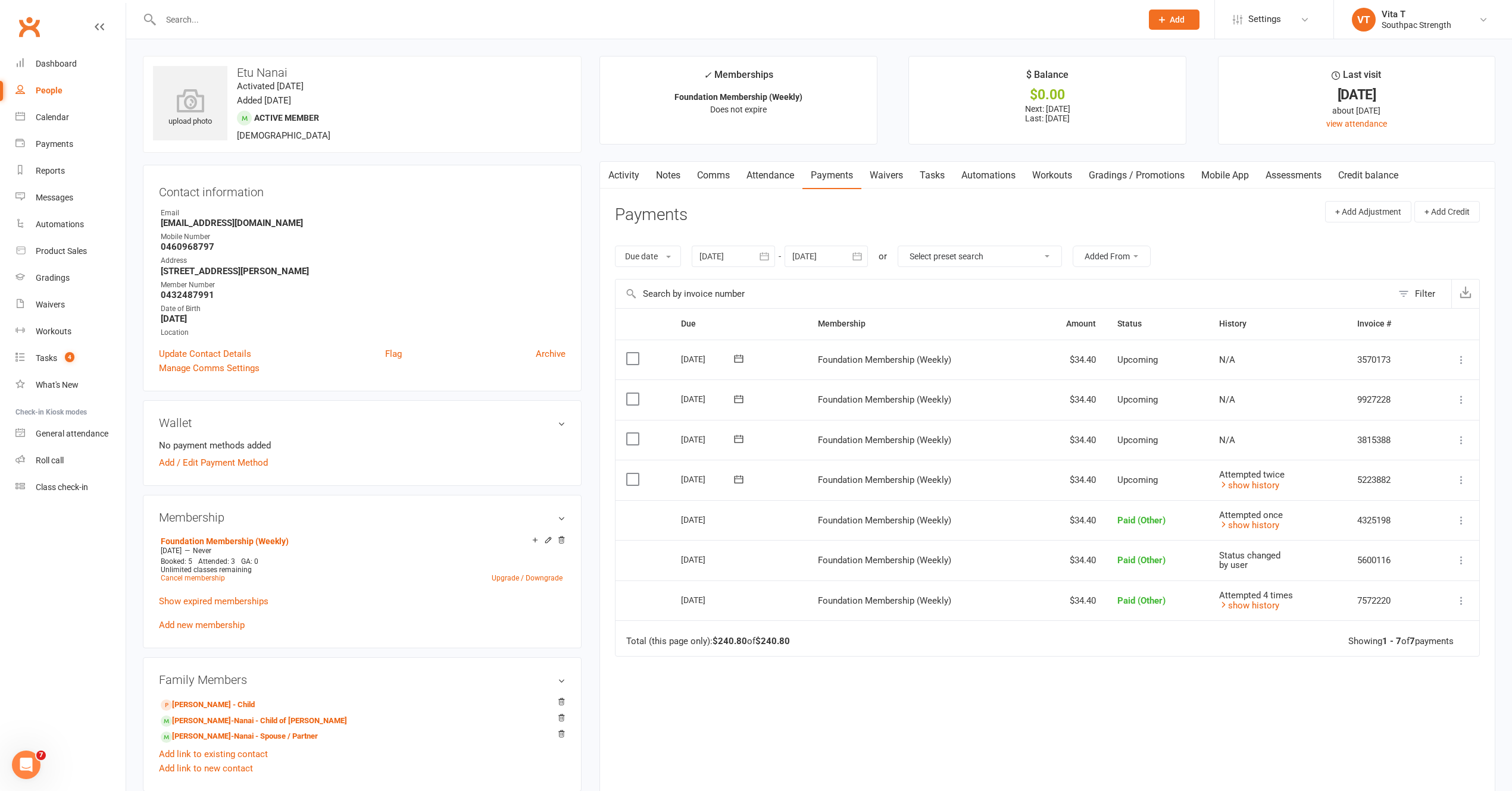
click at [1459, 484] on icon at bounding box center [1461, 480] width 12 height 12
click at [1396, 479] on td "5223882" at bounding box center [1386, 480] width 80 height 40
drag, startPoint x: 1378, startPoint y: 483, endPoint x: 1343, endPoint y: 484, distance: 35.0
click at [1343, 484] on tr "Select this 16 Oct 2025 Etu Nanai Foundation Membership (Weekly) $34.40 Upcomin…" at bounding box center [1046, 480] width 863 height 40
copy tr "5223882"
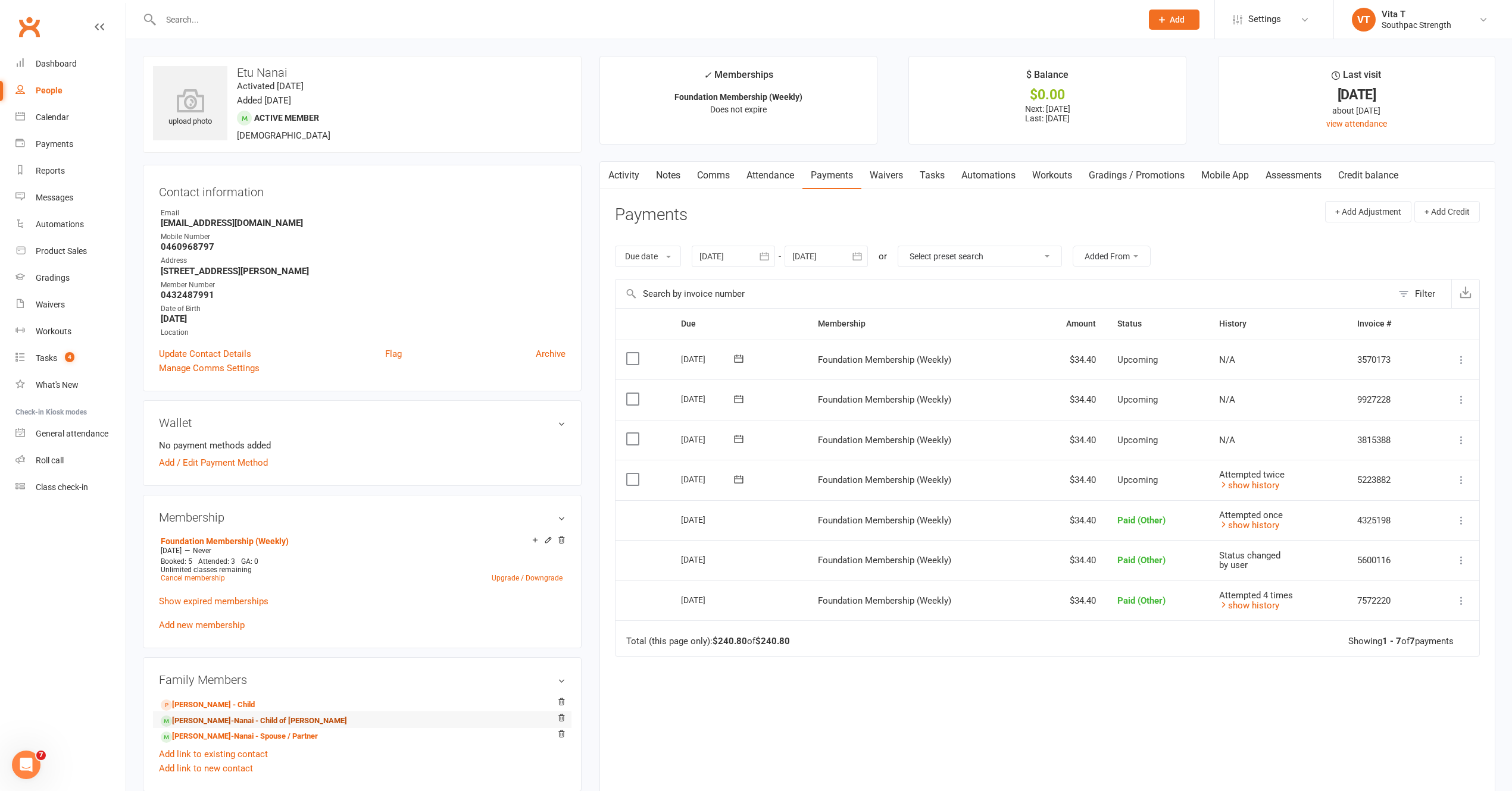
click at [237, 723] on link "Saraia Fa’auma-Nanai - Child of Nora Fa’auma-Nanai" at bounding box center [254, 721] width 187 height 12
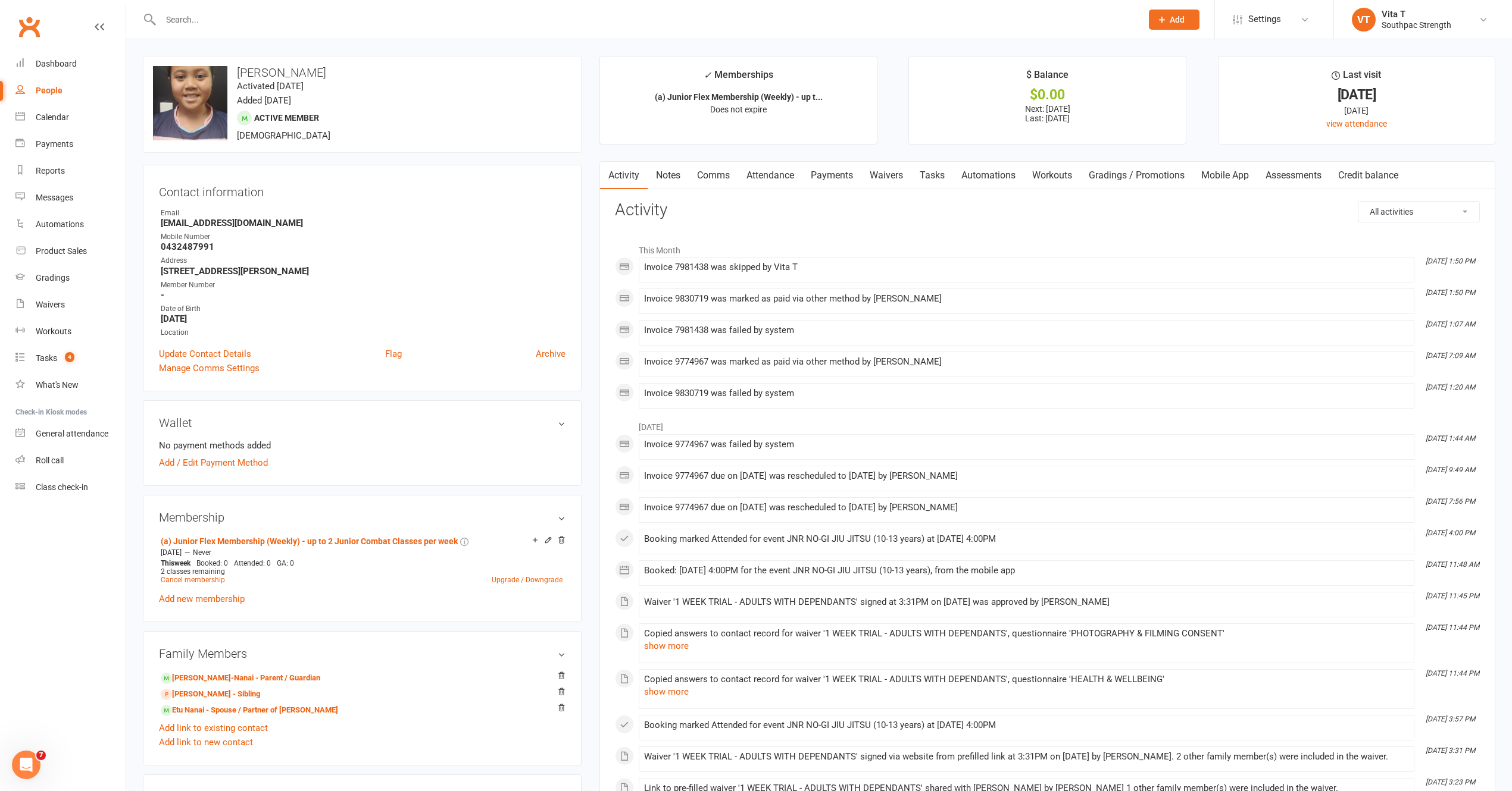
click at [824, 172] on link "Payments" at bounding box center [832, 175] width 59 height 27
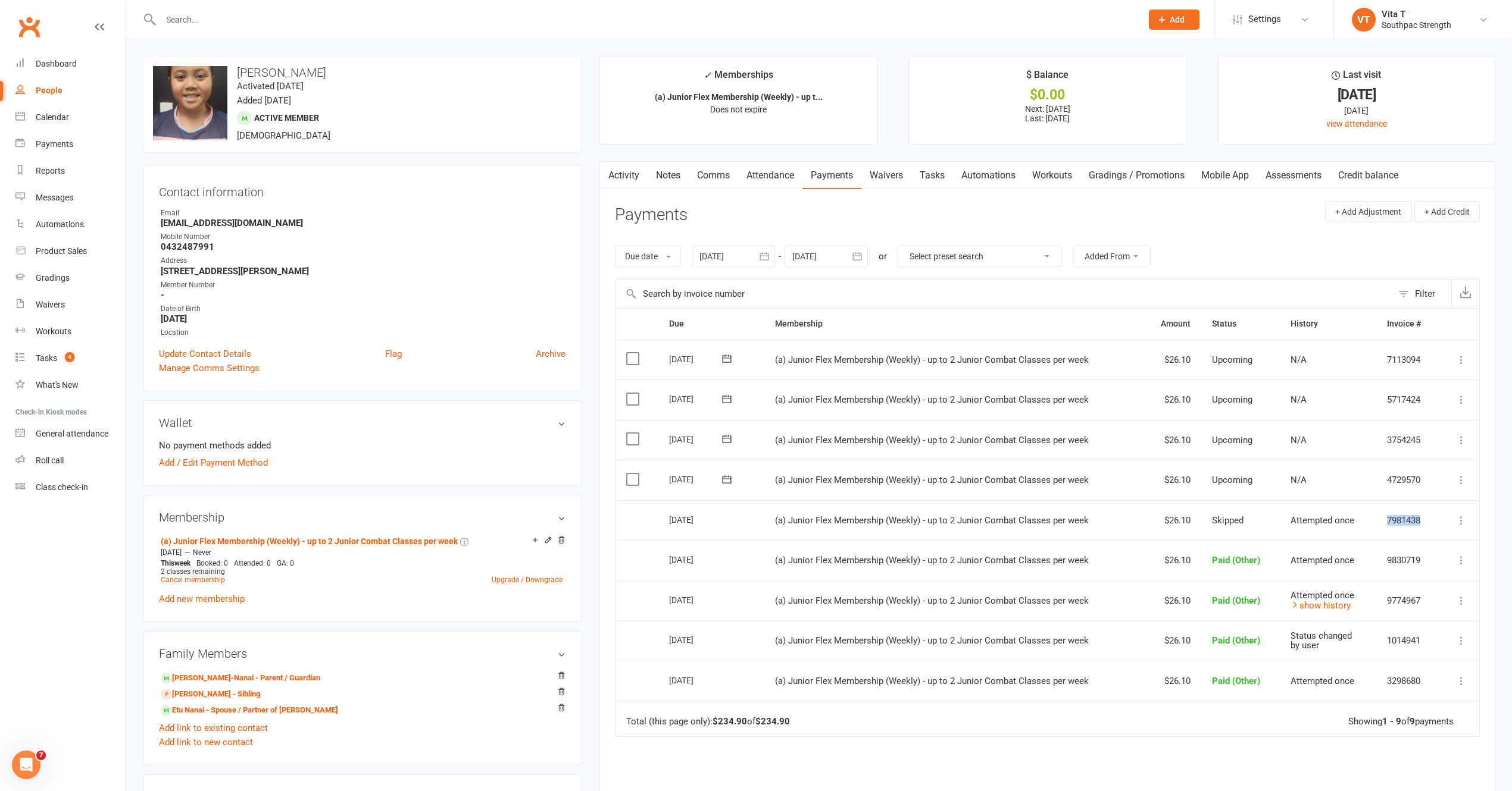
drag, startPoint x: 1427, startPoint y: 524, endPoint x: 1387, endPoint y: 531, distance: 40.6
click at [1387, 531] on td "7981438" at bounding box center [1406, 521] width 62 height 40
copy td "7981438"
click at [51, 67] on div "Dashboard" at bounding box center [56, 63] width 41 height 10
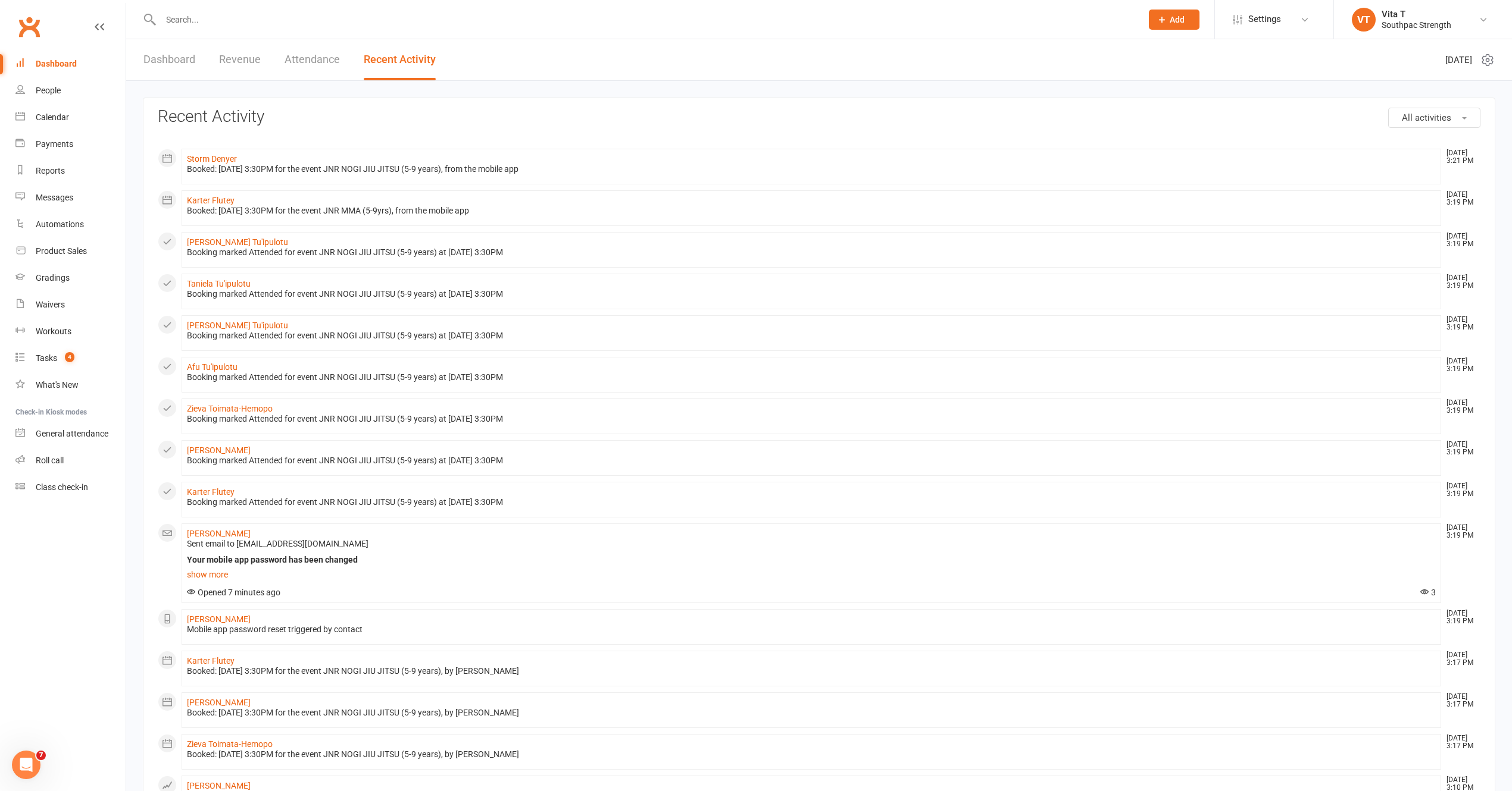
click at [198, 62] on div "Dashboard Revenue Attendance Recent Activity" at bounding box center [289, 60] width 327 height 41
click at [159, 50] on link "Dashboard" at bounding box center [169, 60] width 52 height 41
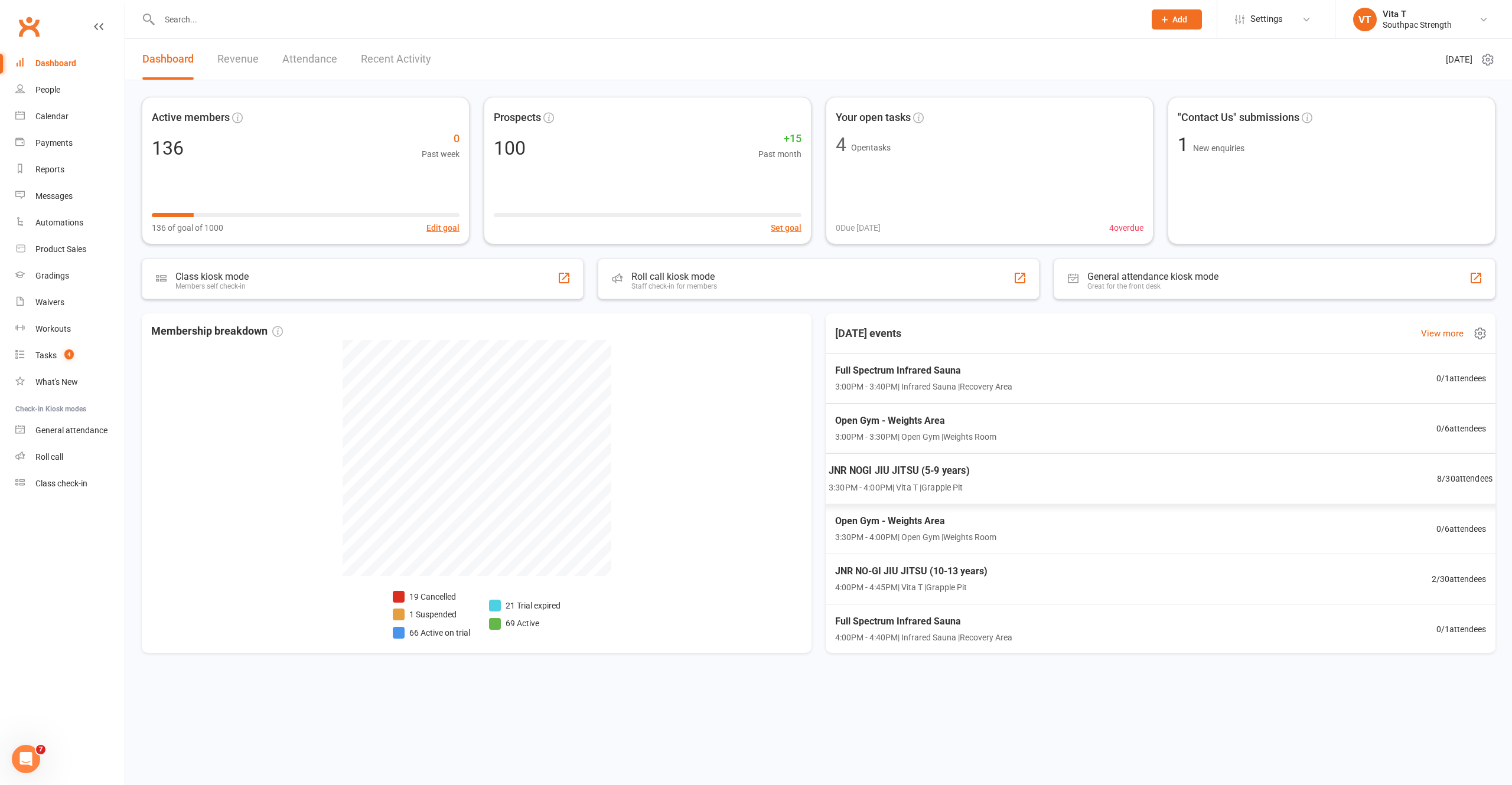
click at [1035, 485] on div "JNR NOGI JIU JITSU (5-9 years) 3:30PM - 4:00PM | Vita T | Grapple Pit 8 / 30 at…" at bounding box center [1161, 479] width 693 height 52
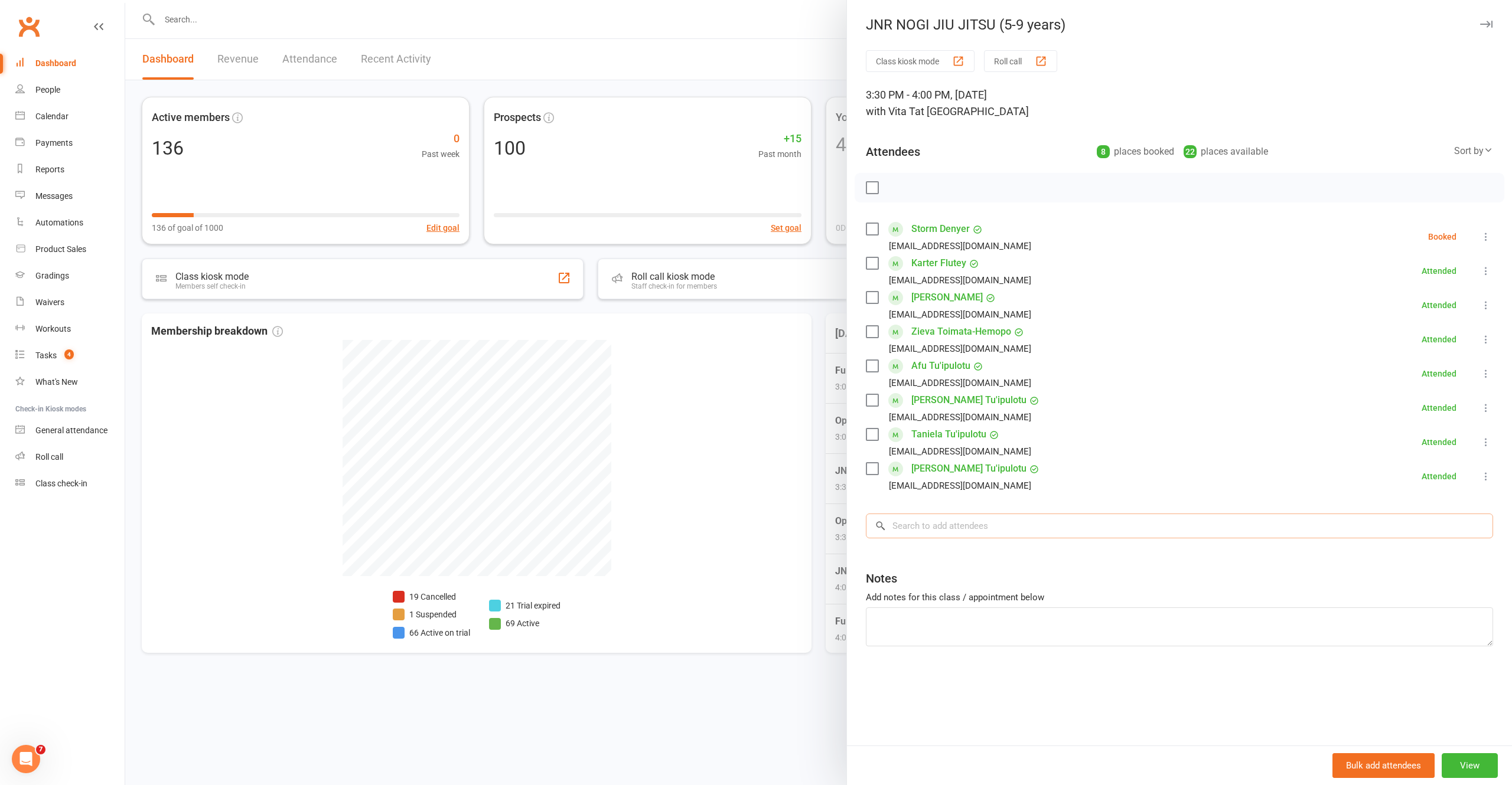
click at [982, 523] on input "search" at bounding box center [1179, 526] width 627 height 24
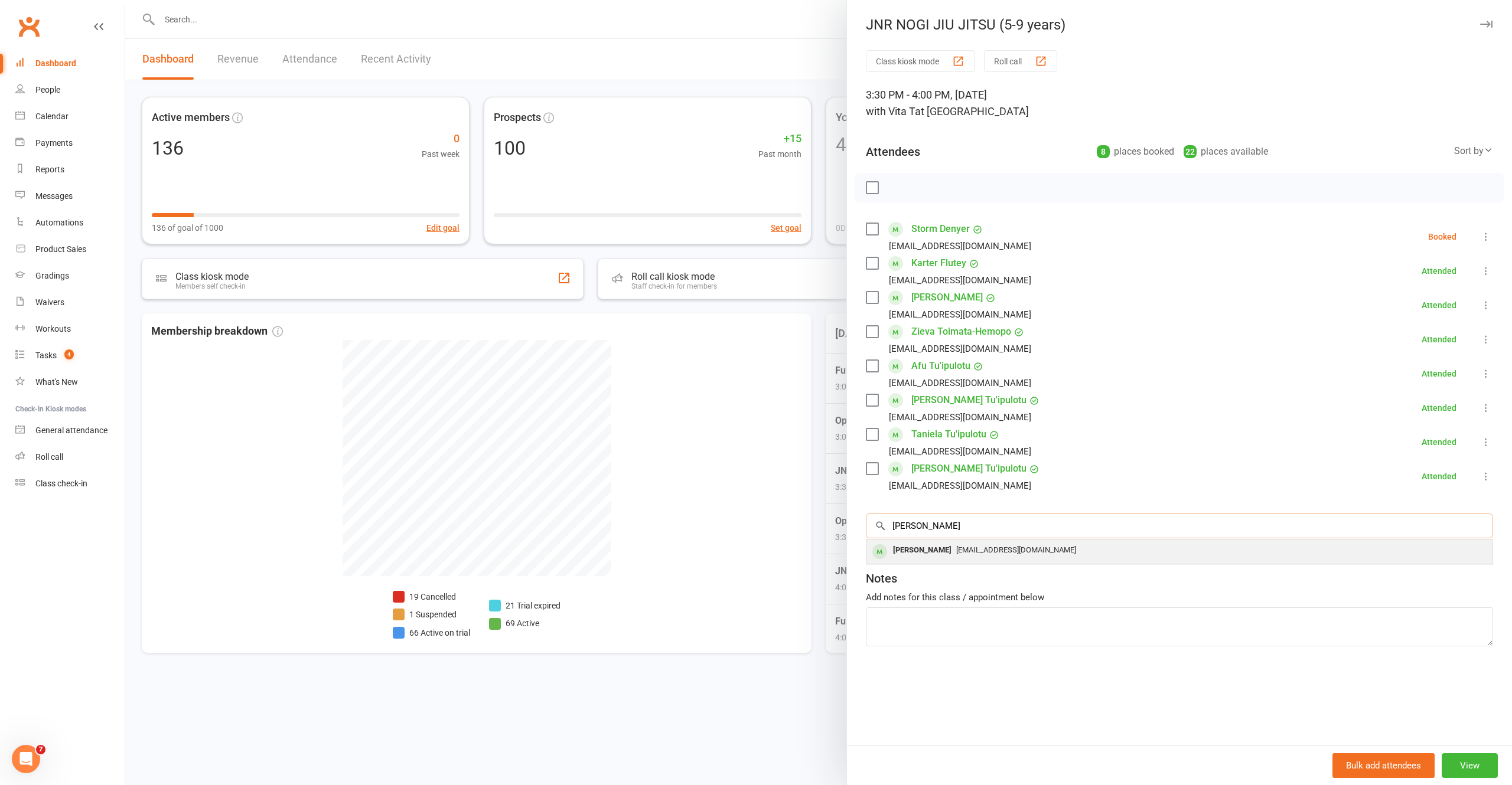
type input "REGAN"
click at [962, 561] on div "Regan Faimalie meganfenemor@gmail.com" at bounding box center [1179, 552] width 626 height 24
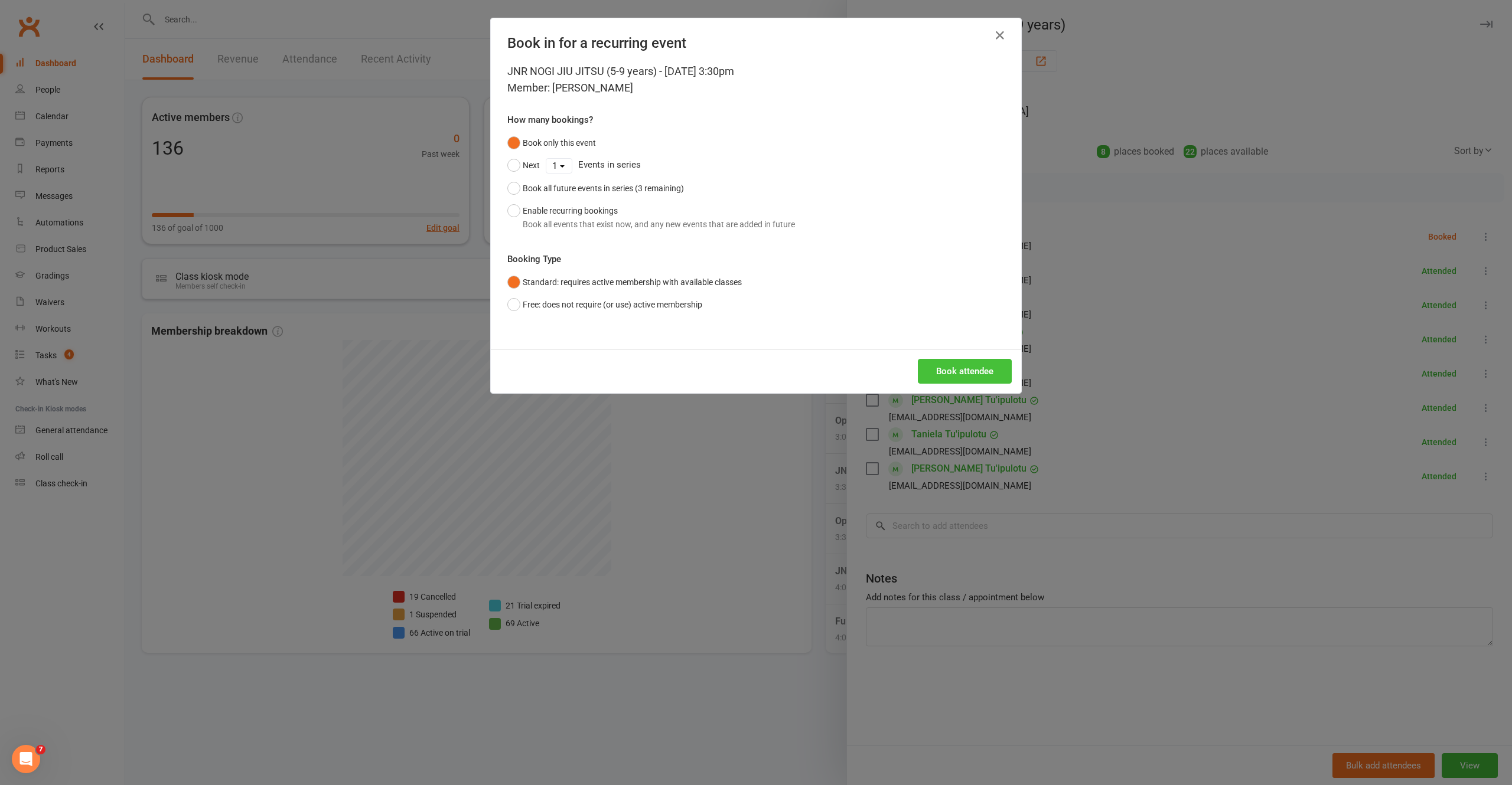
click at [942, 378] on button "Book attendee" at bounding box center [965, 371] width 94 height 24
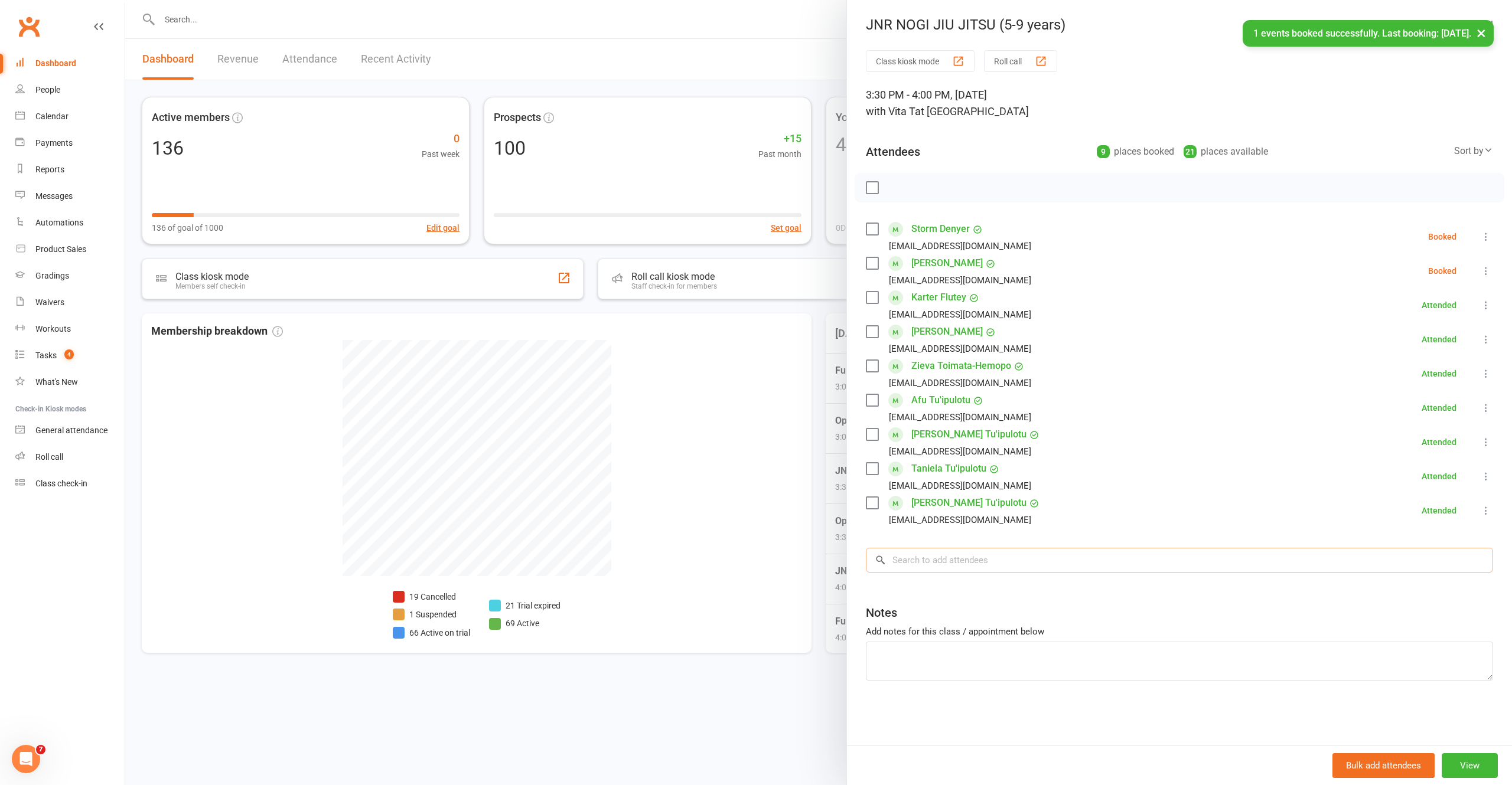
click at [964, 562] on input "search" at bounding box center [1179, 561] width 627 height 24
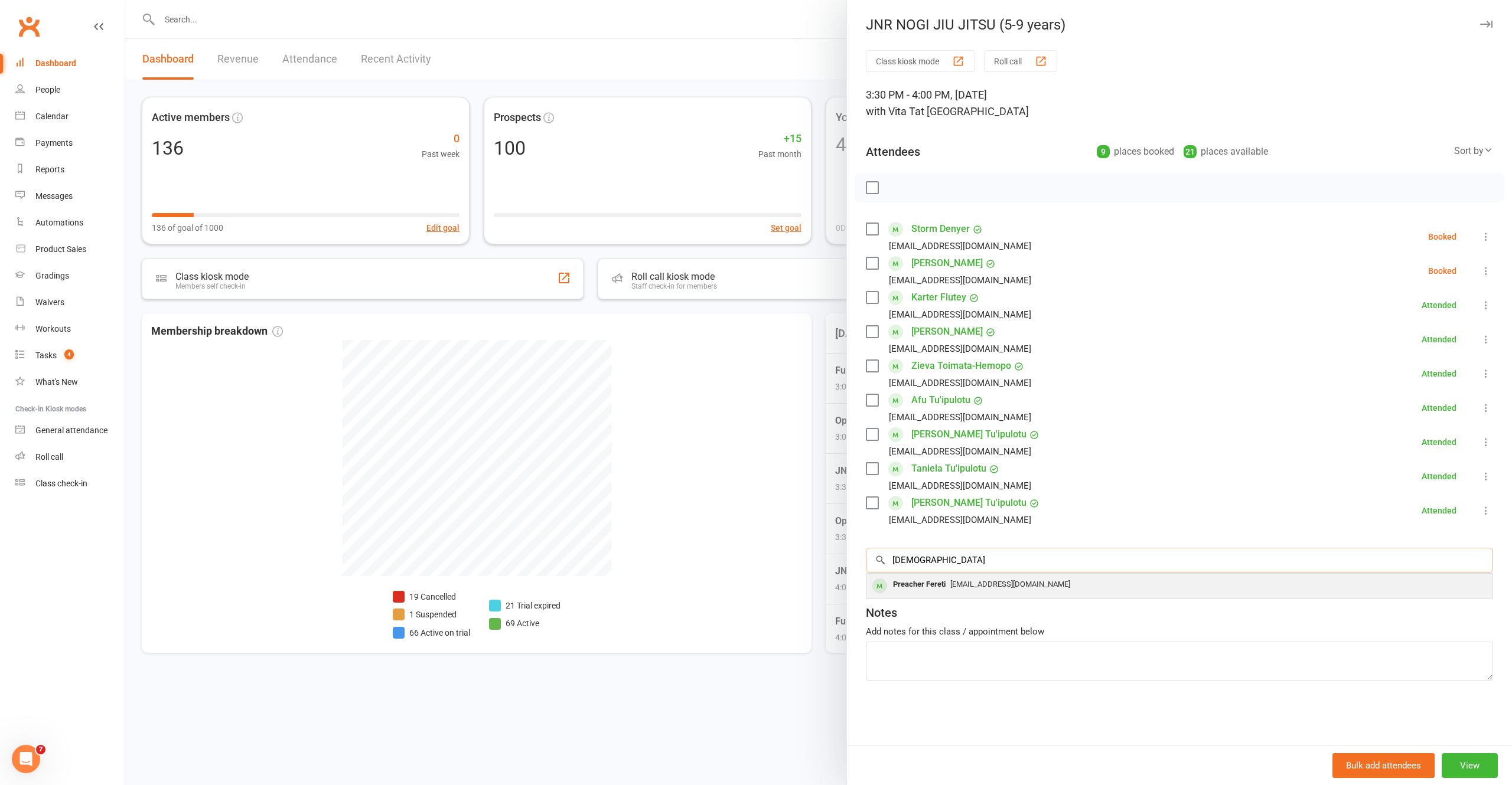
type input "preacher"
click at [959, 590] on div "BranLee.Fereti@gmail.com" at bounding box center [1179, 585] width 617 height 17
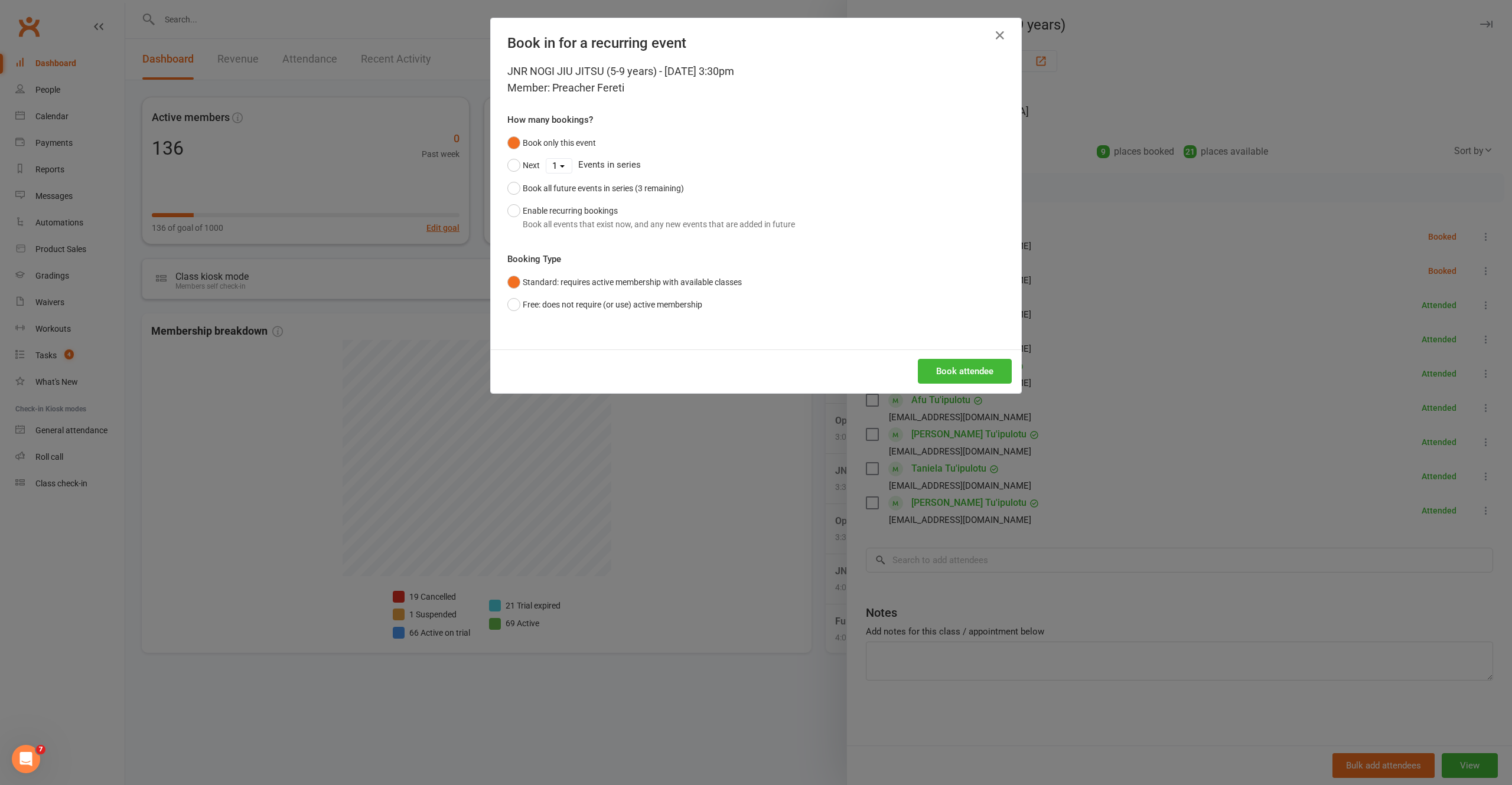
click at [933, 385] on div "Book attendee" at bounding box center [756, 371] width 530 height 44
click at [935, 368] on button "Book attendee" at bounding box center [965, 371] width 94 height 24
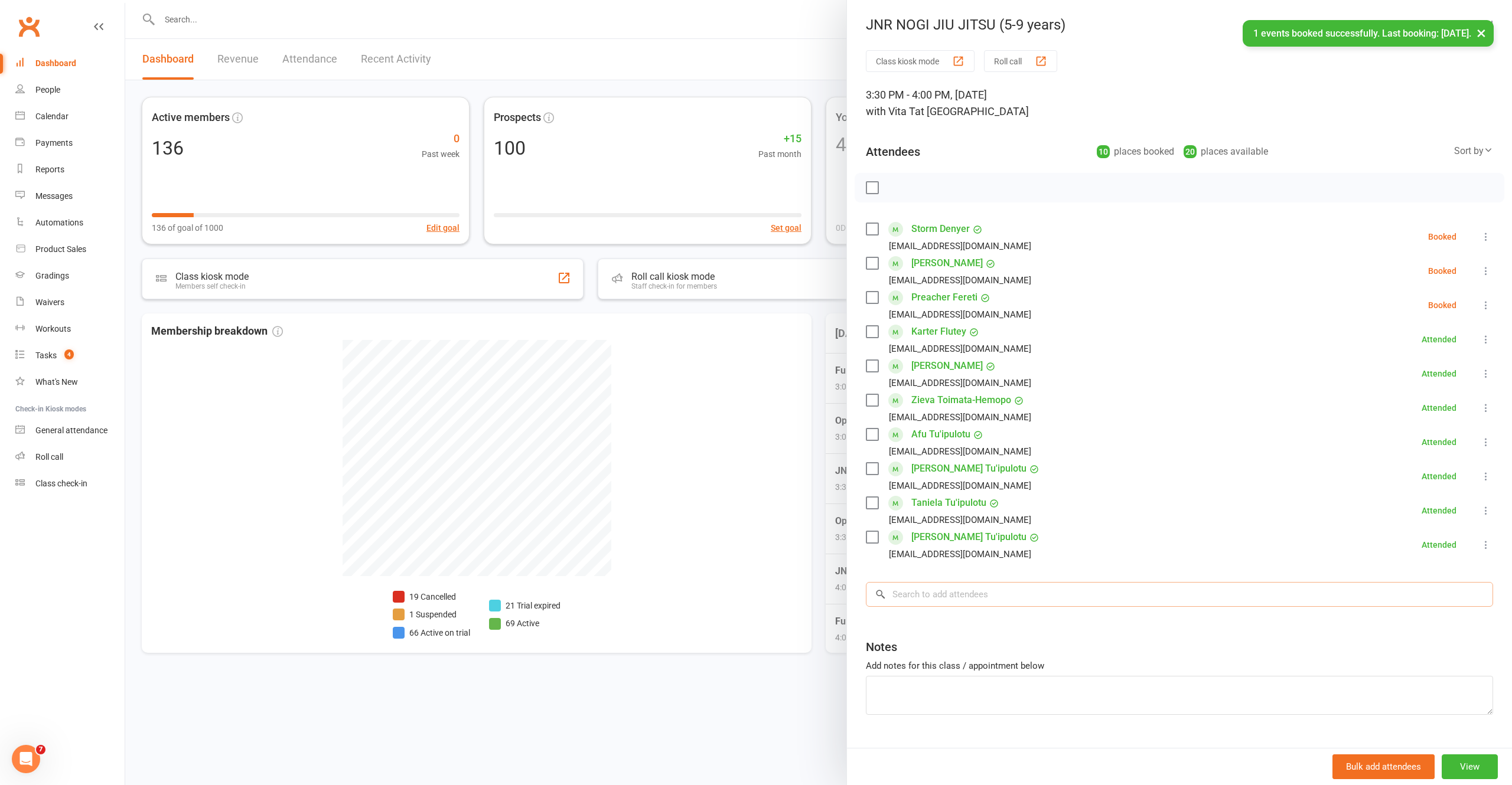
click at [960, 598] on input "search" at bounding box center [1179, 595] width 627 height 24
type input "judgem"
click at [986, 623] on span "BranLee.Fereti@gmail.com" at bounding box center [1017, 618] width 120 height 9
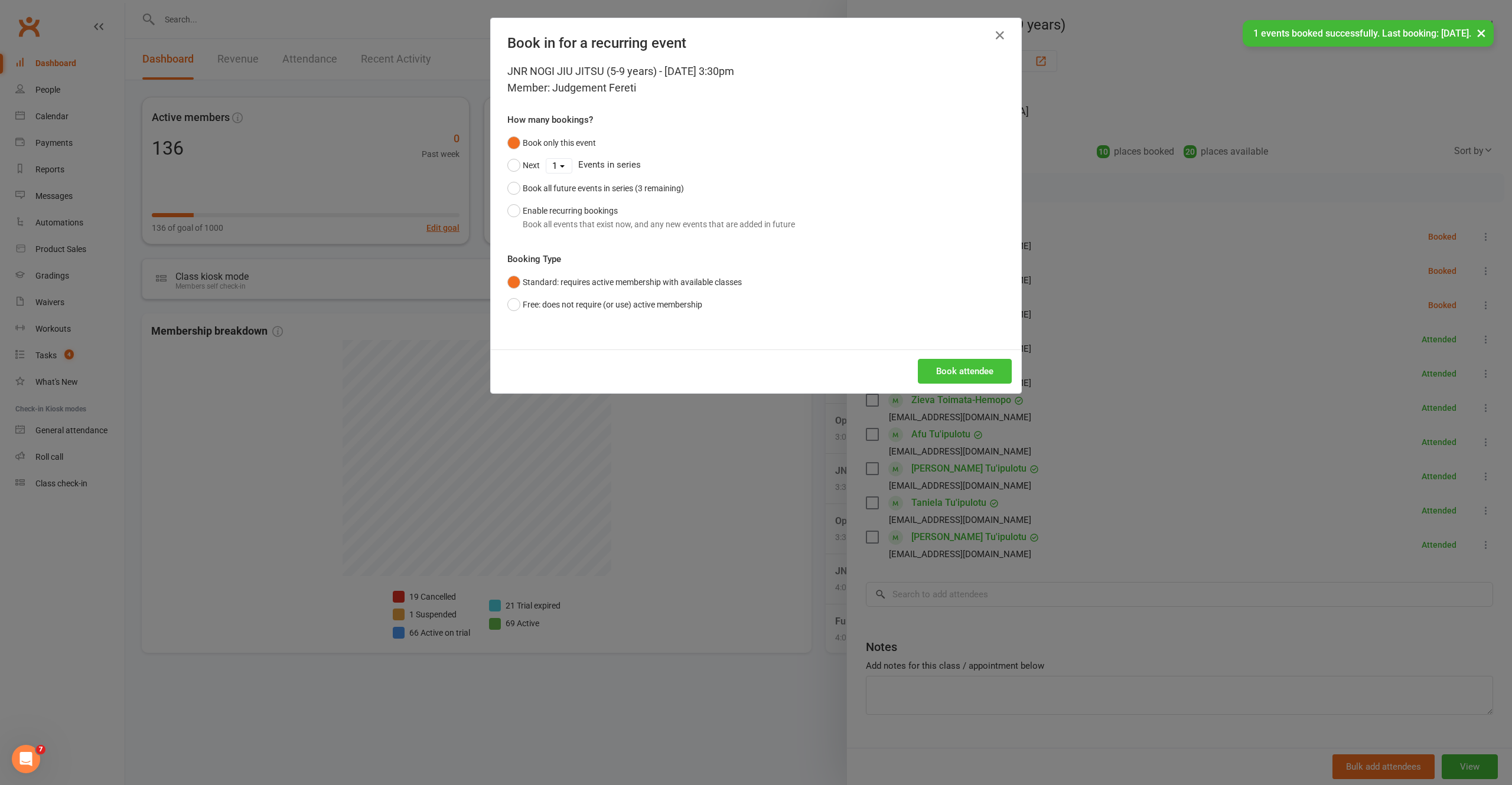
click at [949, 373] on button "Book attendee" at bounding box center [965, 371] width 94 height 24
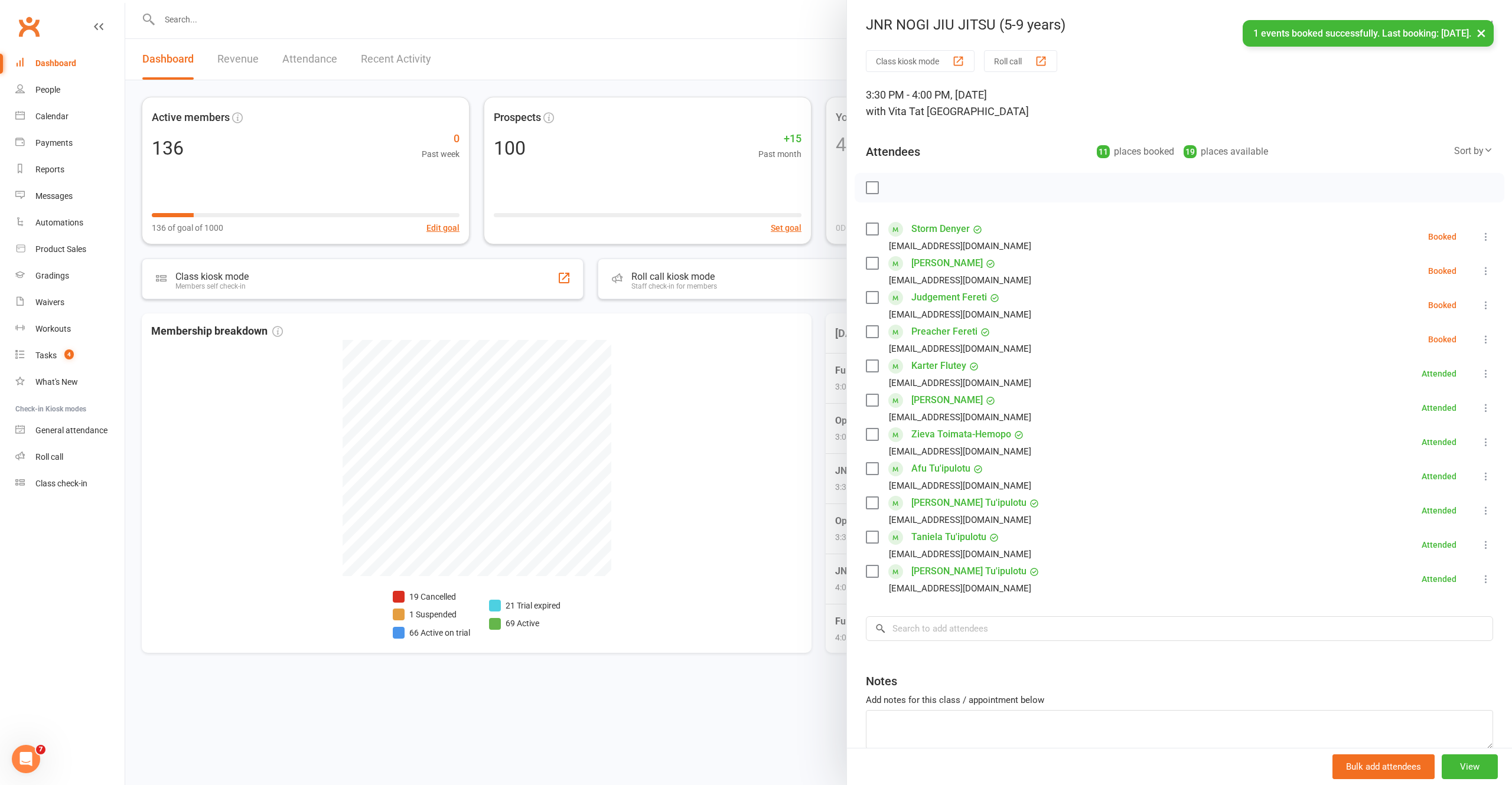
click at [637, 600] on div at bounding box center [818, 392] width 1387 height 785
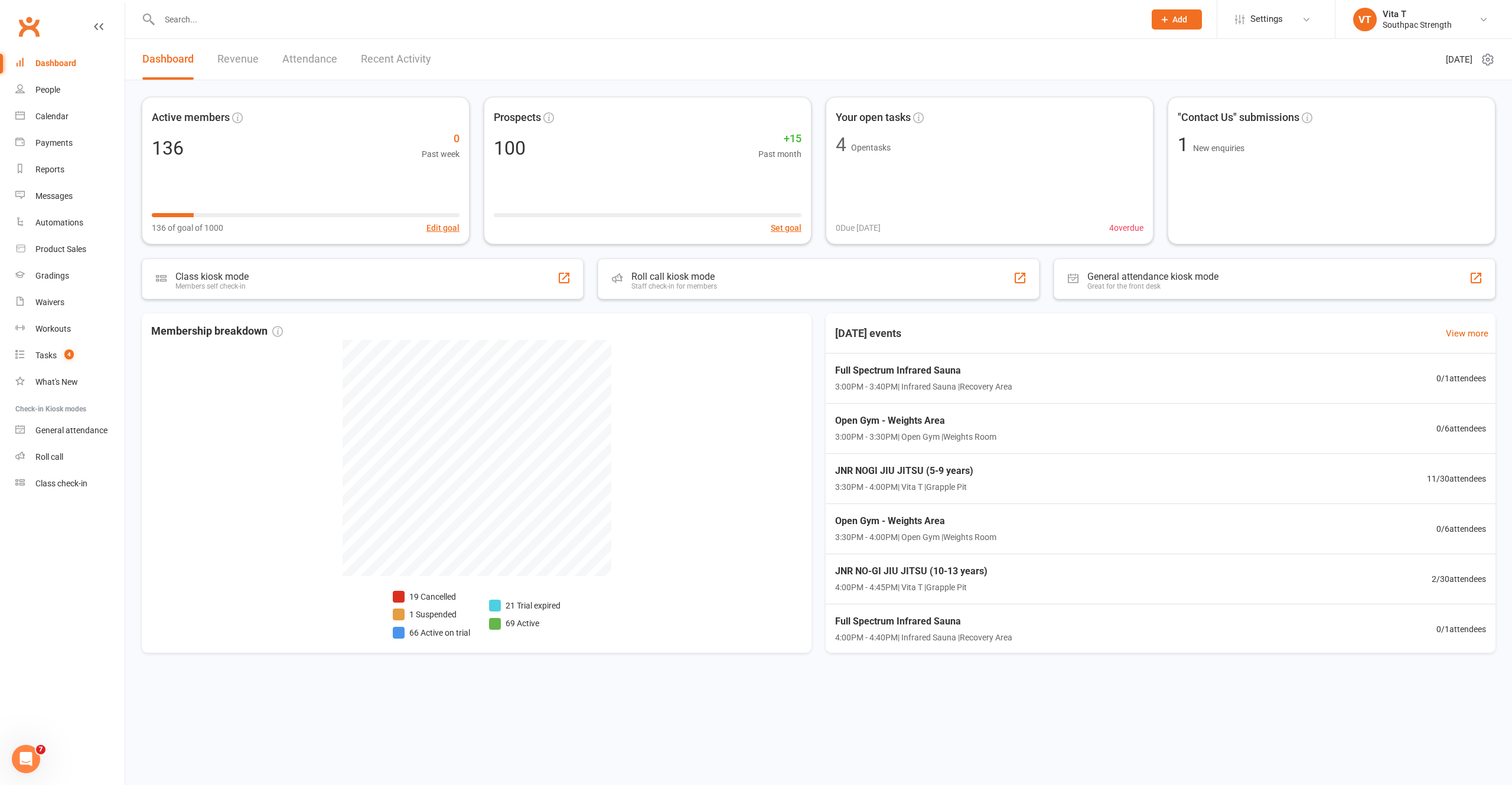
click at [349, 24] on input "text" at bounding box center [646, 19] width 981 height 17
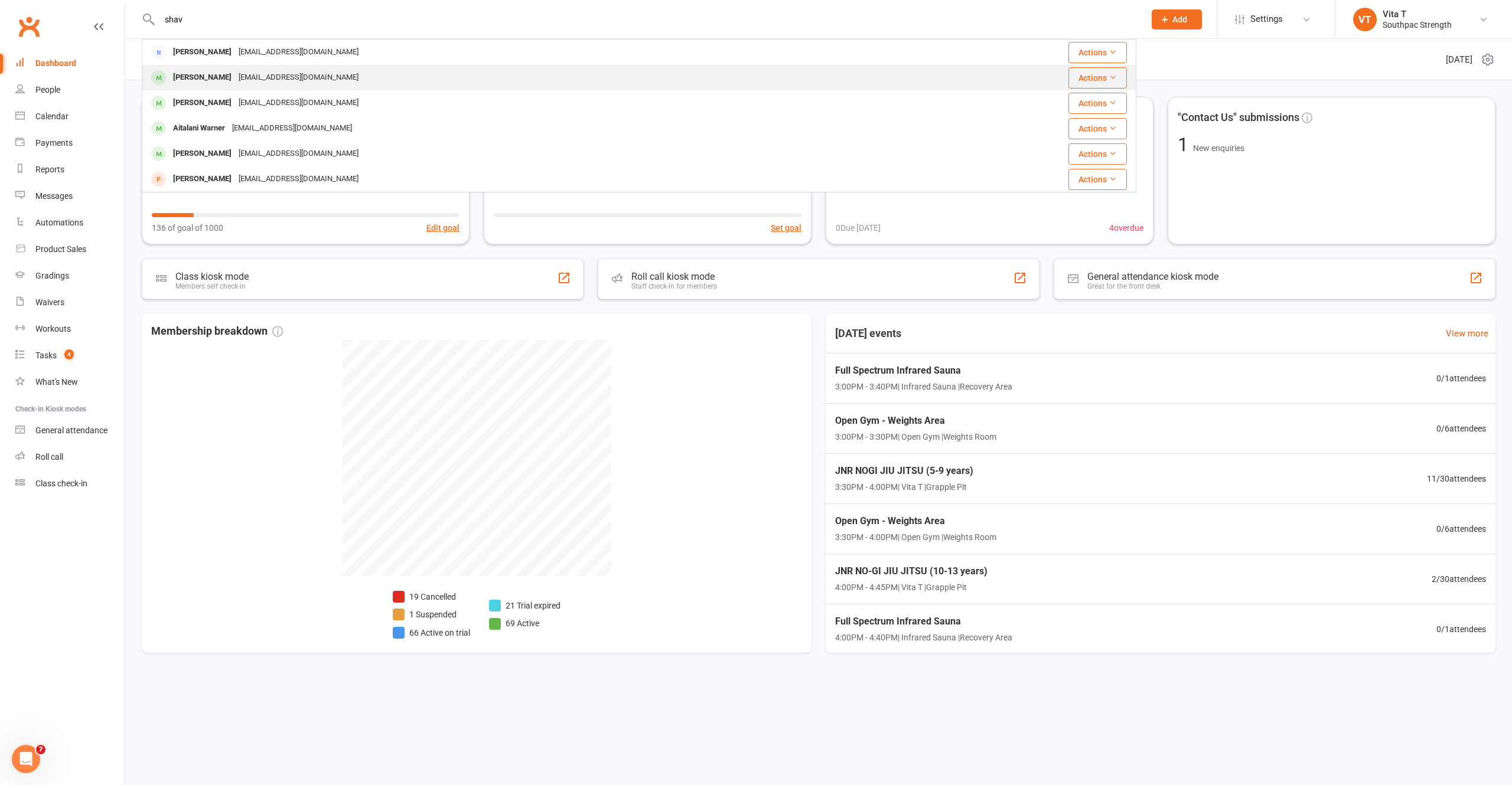
type input "shav"
click at [324, 68] on div "Ameliah Warner shavon_peleseuma@outlook.com" at bounding box center [524, 78] width 762 height 24
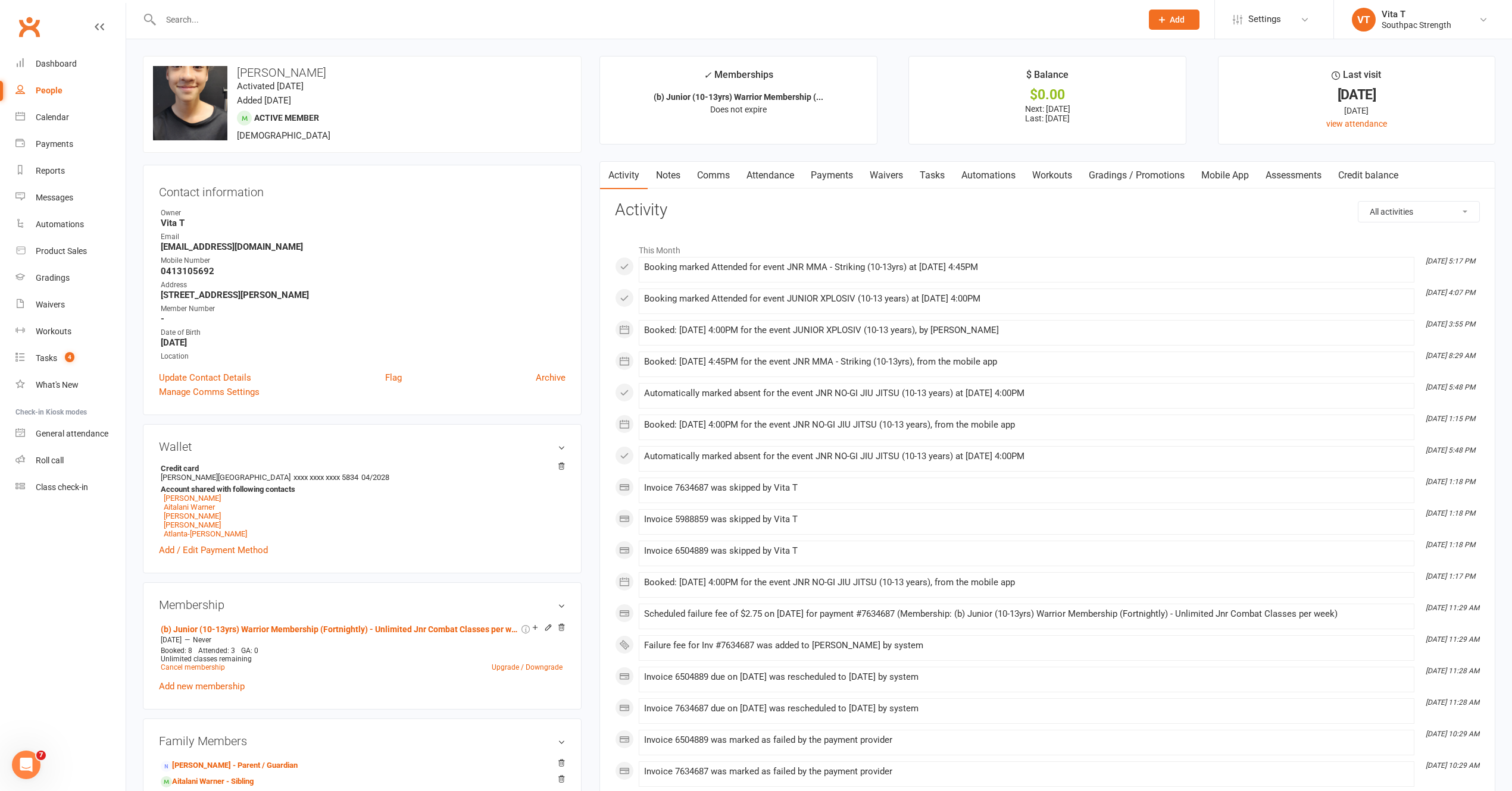
click at [833, 182] on link "Payments" at bounding box center [832, 175] width 59 height 27
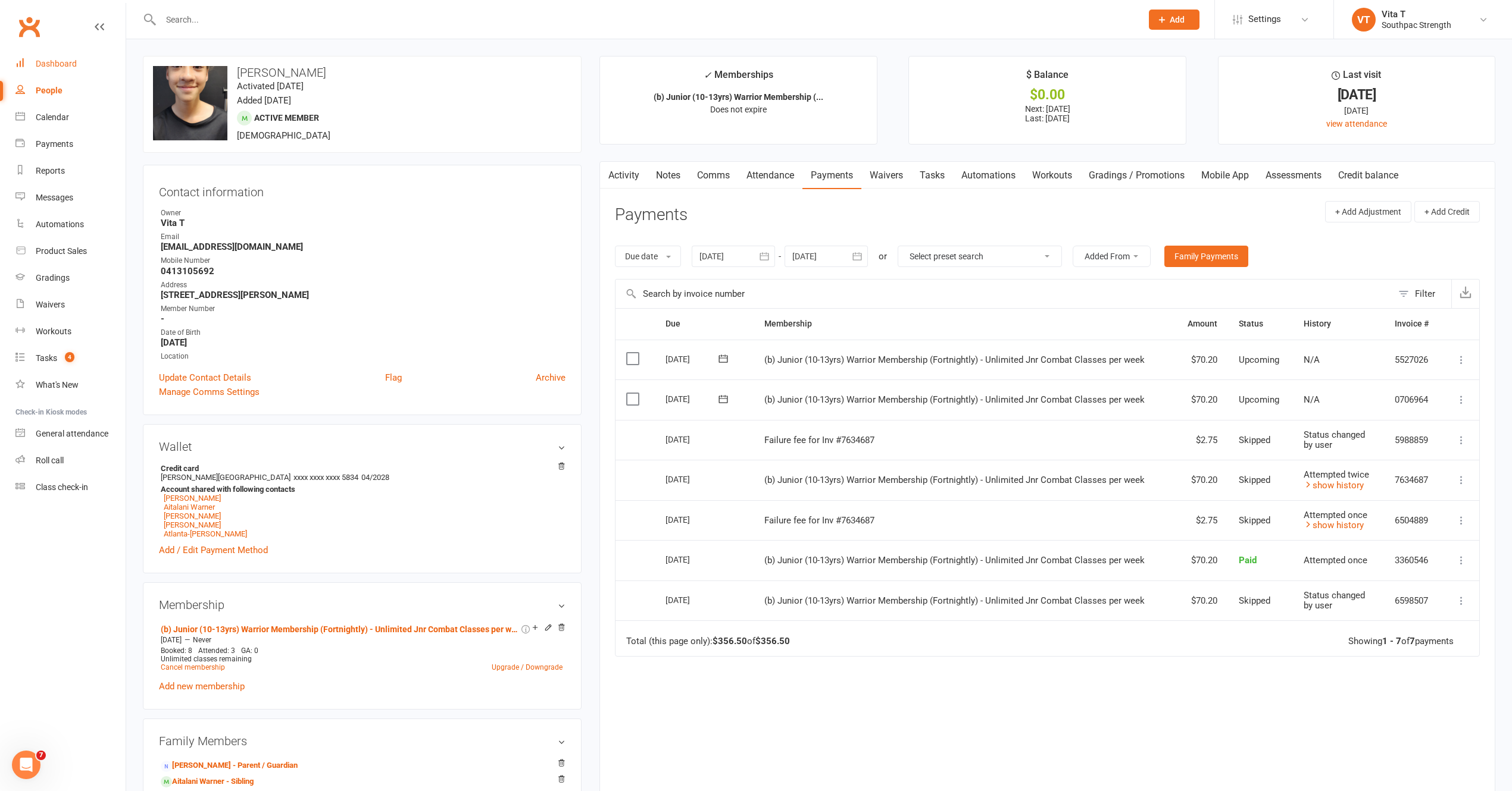
click at [46, 63] on div "Dashboard" at bounding box center [56, 63] width 41 height 10
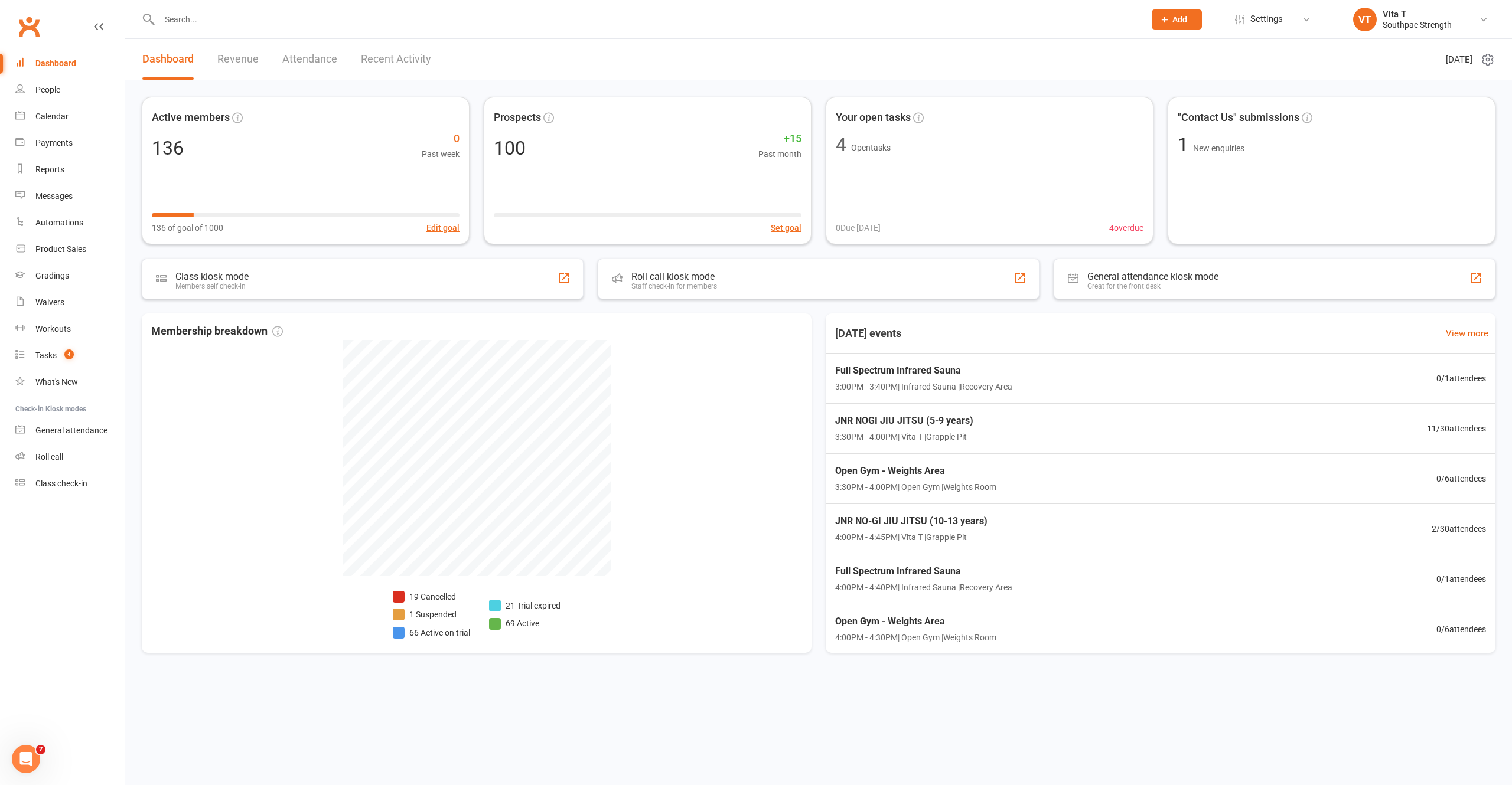
click at [299, 15] on input "text" at bounding box center [646, 19] width 981 height 17
click at [1136, 527] on div "JNR NO-GI JIU JITSU (10-13 years) 4:00PM - 4:45PM | Vita T | Grapple Pit 2 / 30…" at bounding box center [1161, 529] width 693 height 52
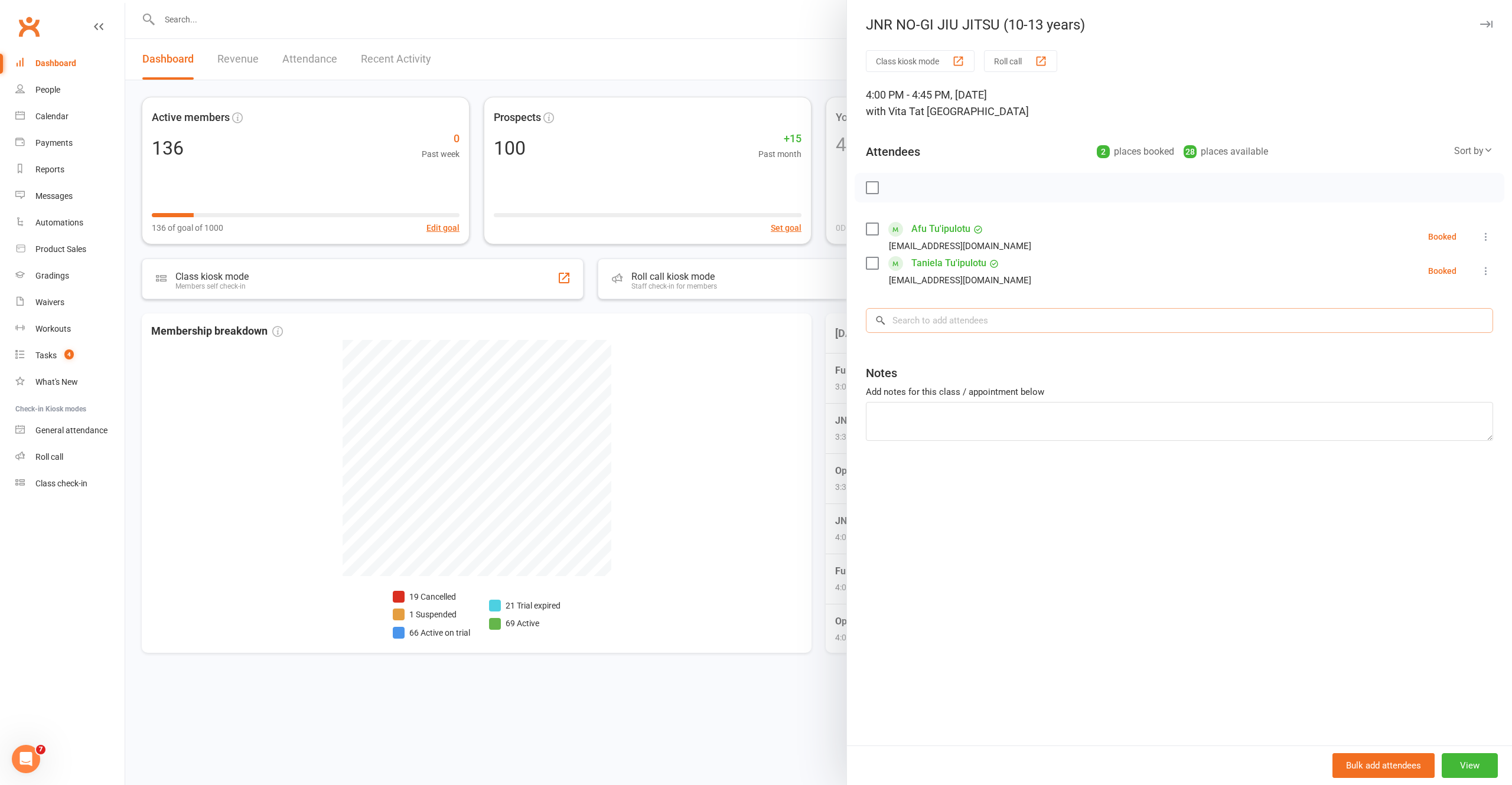
click at [921, 324] on input "search" at bounding box center [1179, 320] width 627 height 24
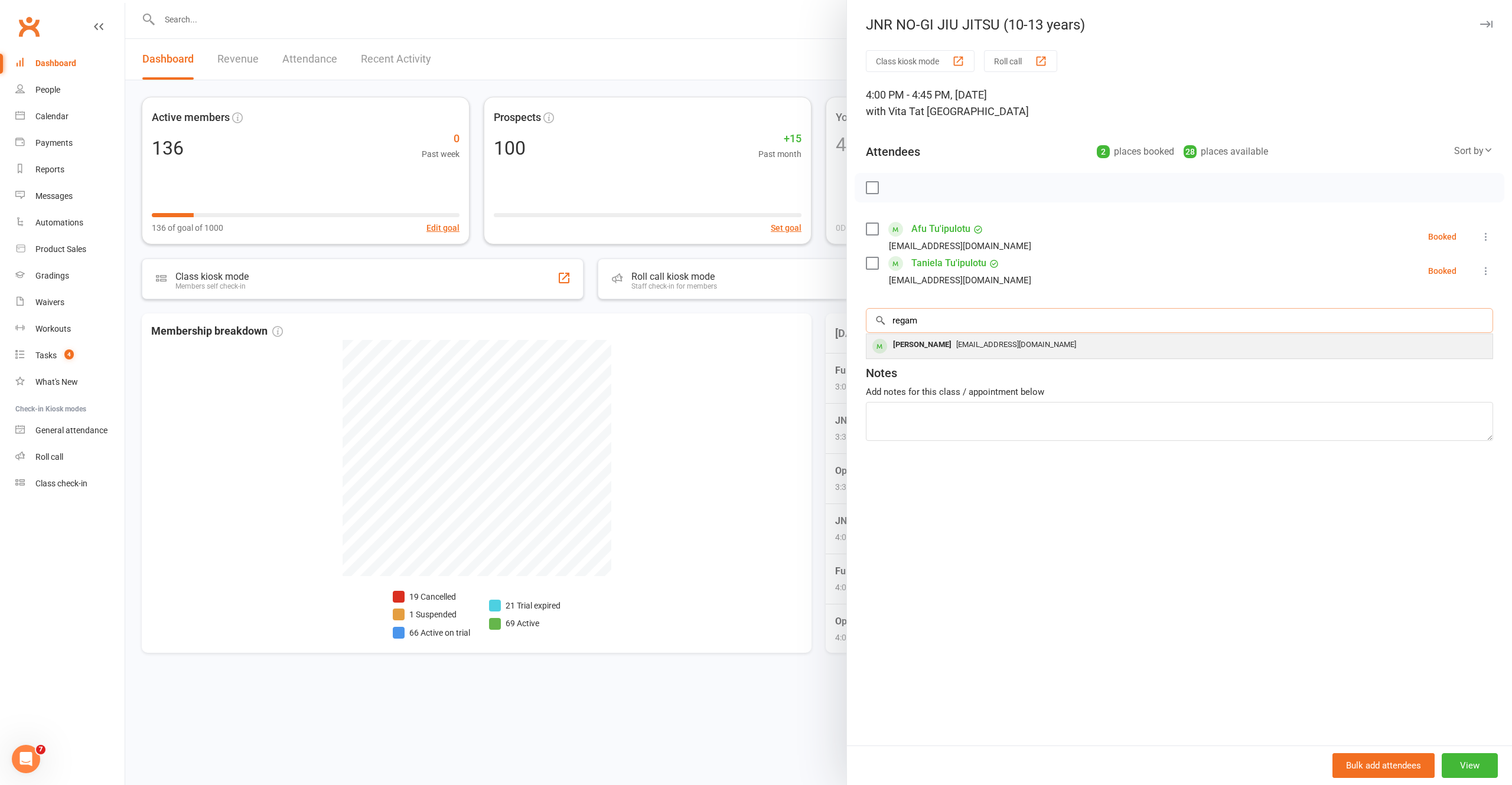
type input "regam"
click at [924, 350] on div "Regan Faimalie" at bounding box center [922, 345] width 68 height 17
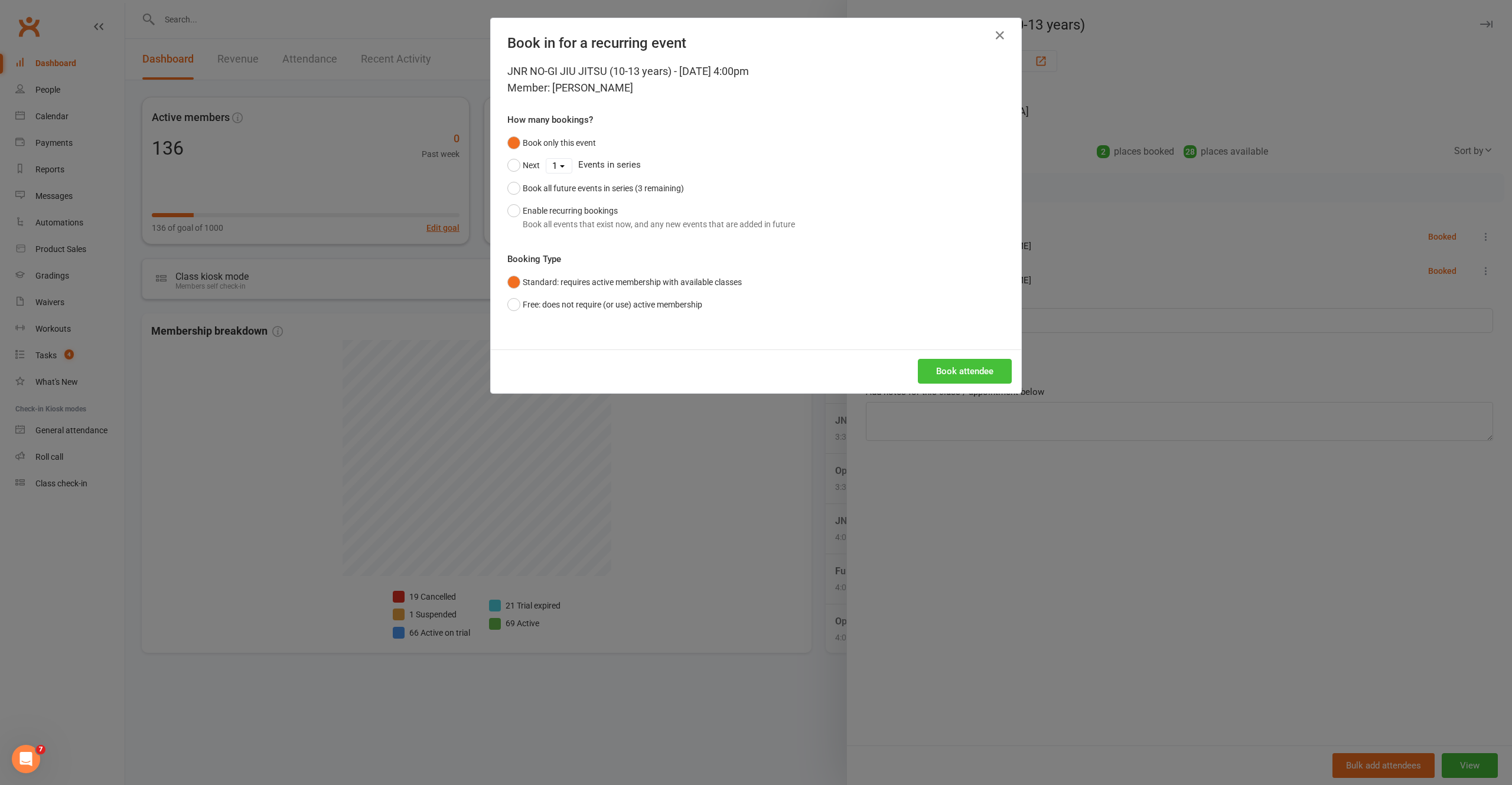
click at [941, 368] on button "Book attendee" at bounding box center [965, 371] width 94 height 24
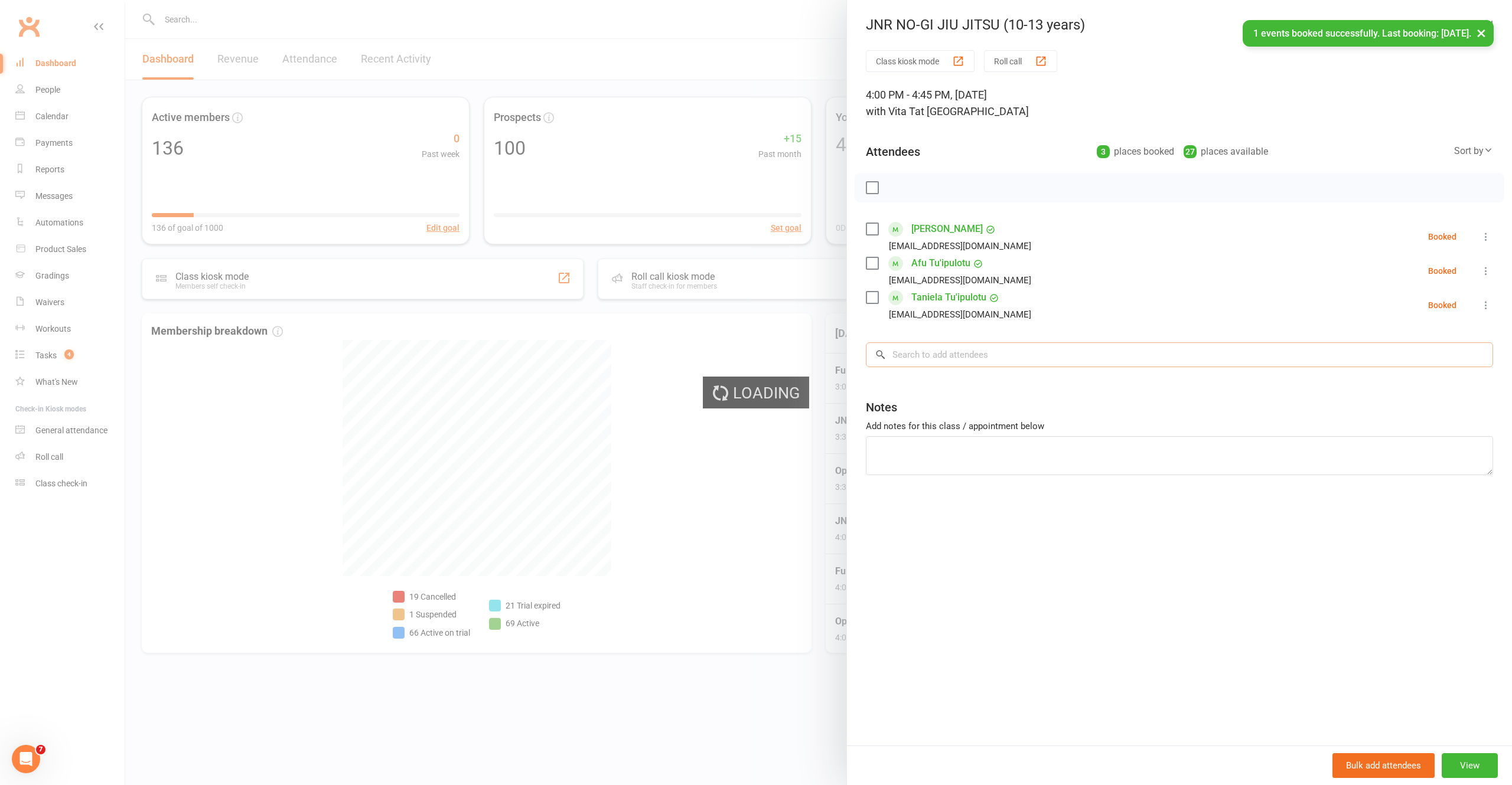
click at [942, 362] on input "search" at bounding box center [1179, 355] width 627 height 24
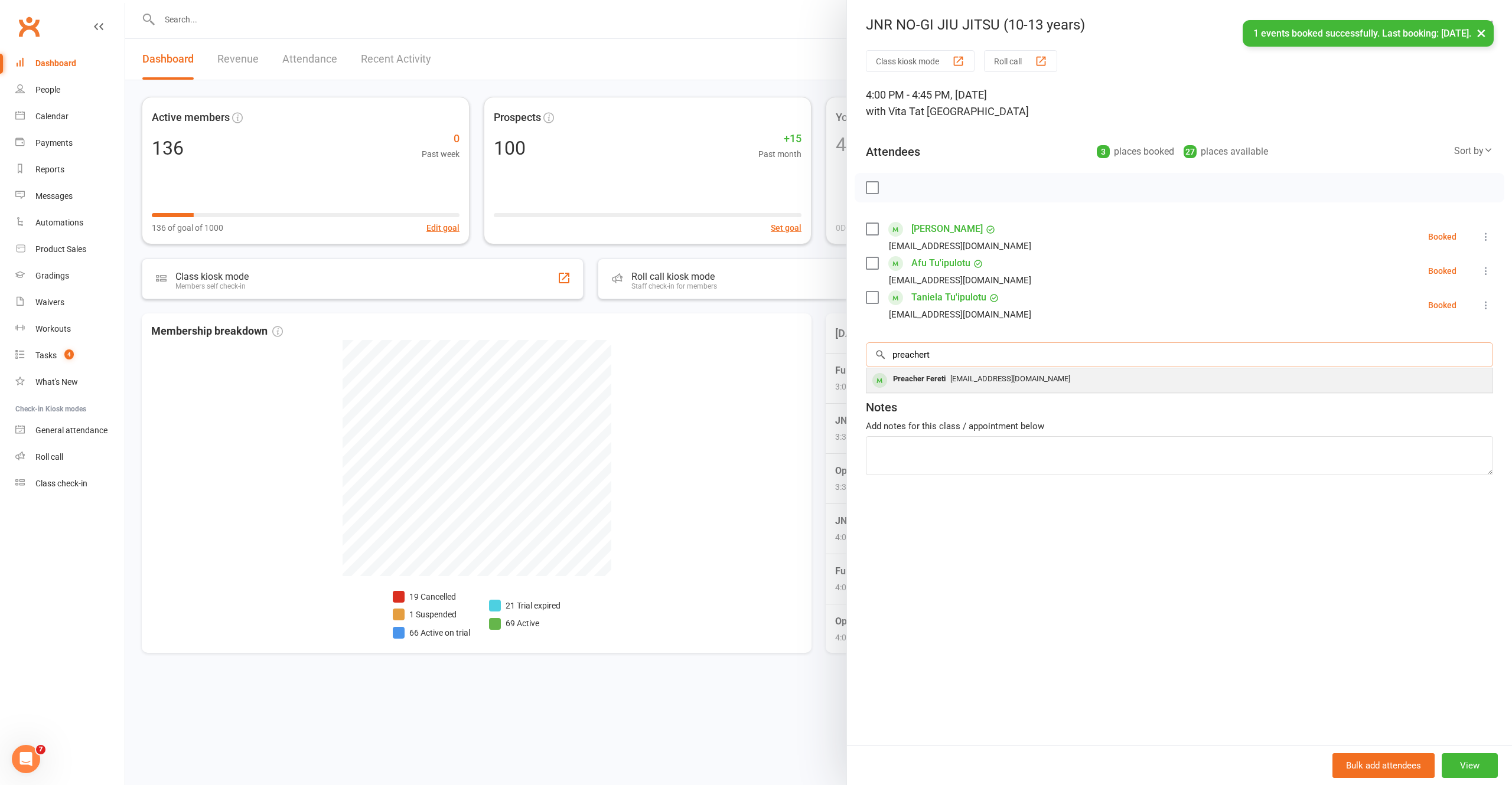
type input "preachert"
click at [934, 375] on div "Preacher Fereti" at bounding box center [919, 380] width 62 height 17
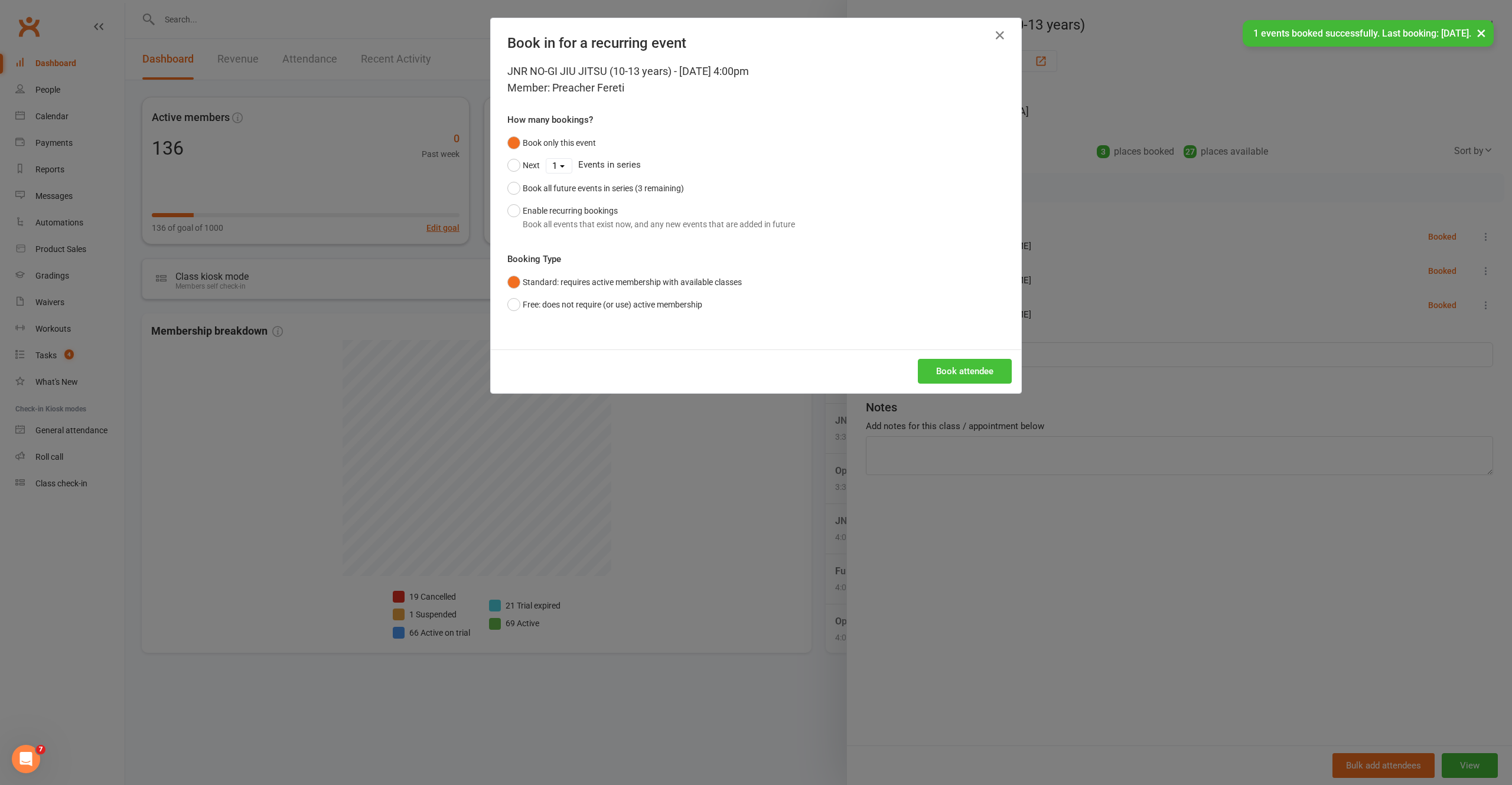
click at [934, 368] on button "Book attendee" at bounding box center [965, 371] width 94 height 24
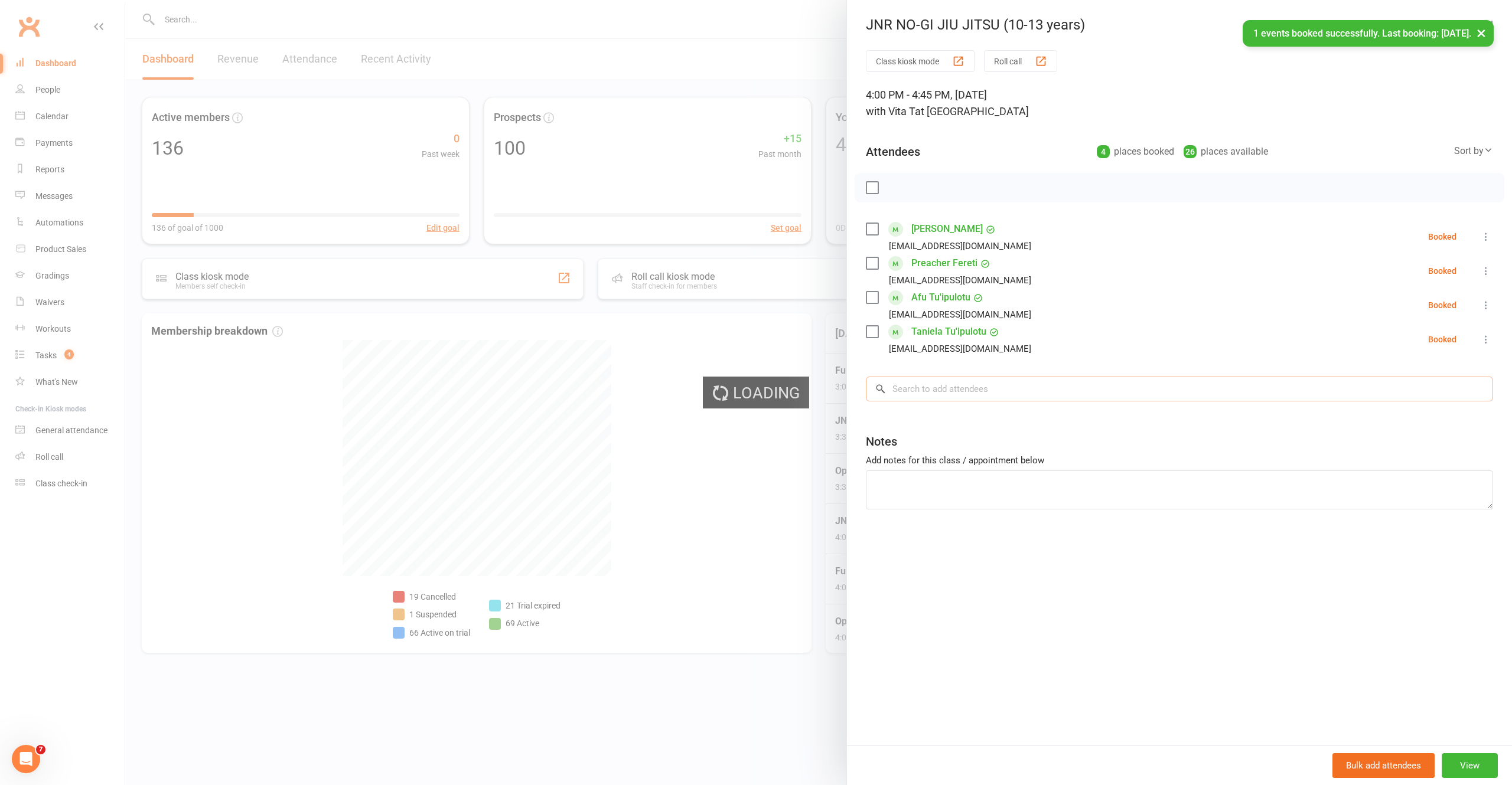
click at [934, 393] on input "search" at bounding box center [1179, 389] width 627 height 24
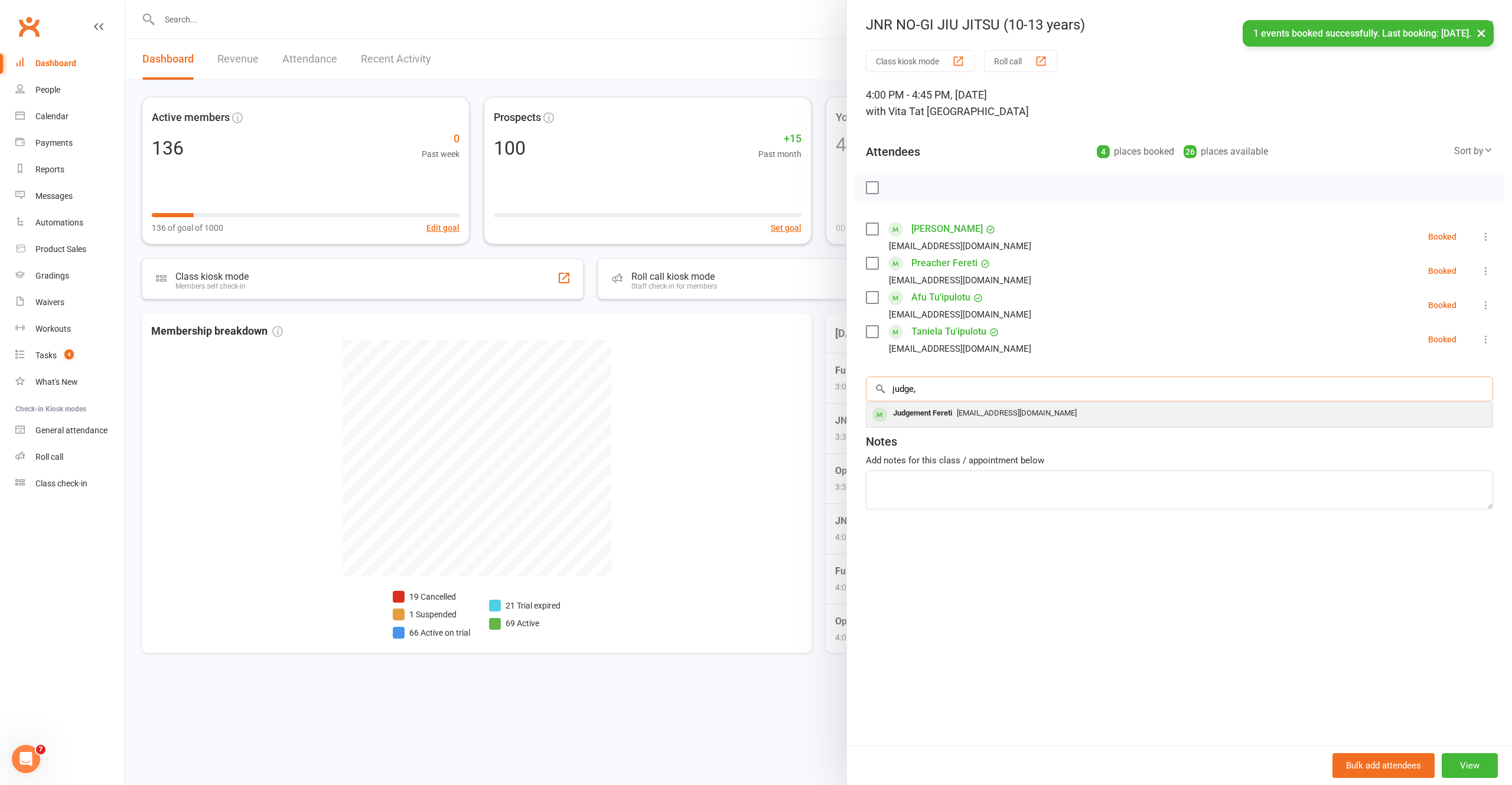
type input "judge,"
click at [926, 423] on div "Judgement Fereti" at bounding box center [922, 414] width 68 height 17
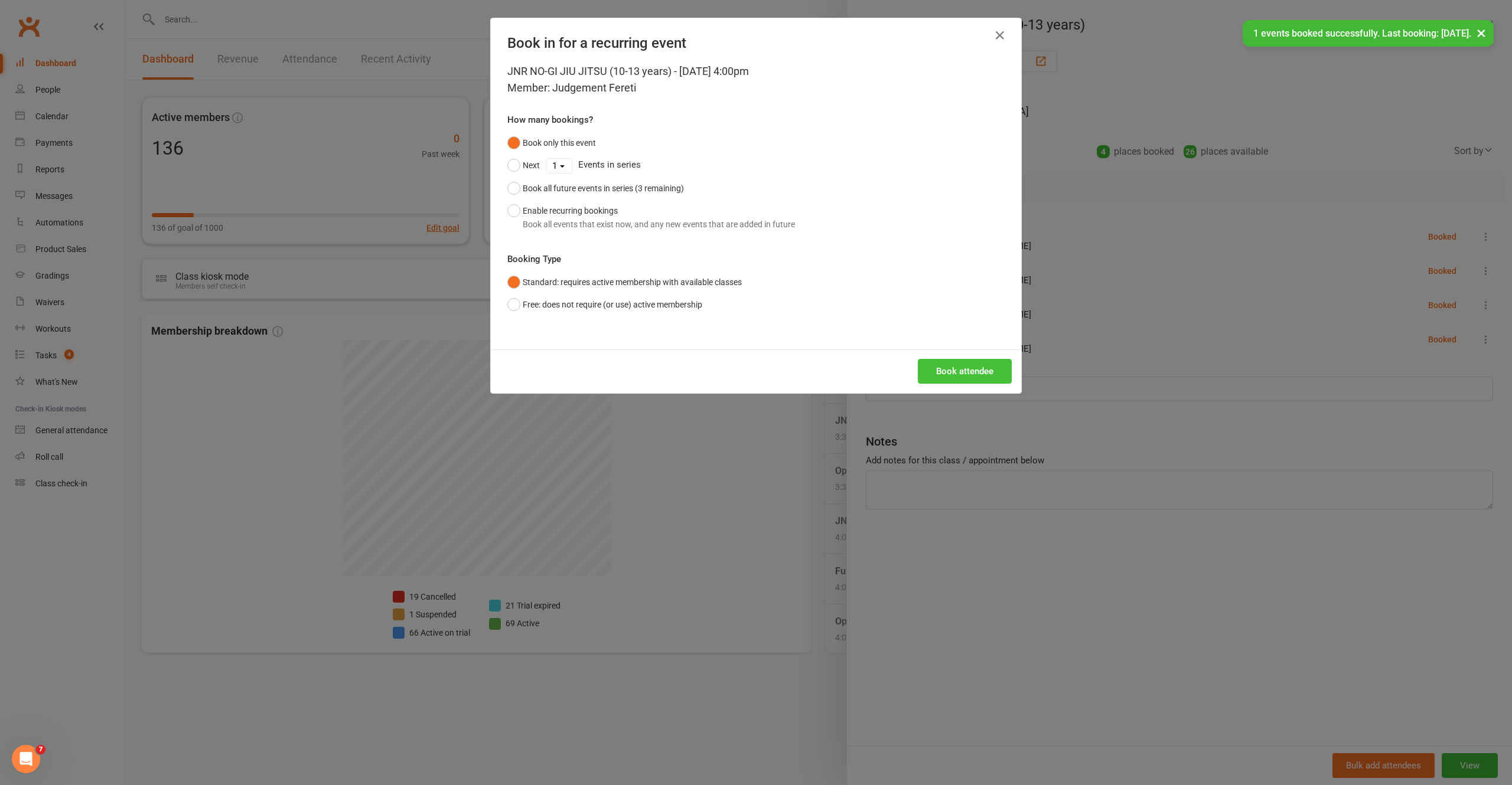
click at [936, 368] on button "Book attendee" at bounding box center [965, 371] width 94 height 24
